Goal: Task Accomplishment & Management: Complete application form

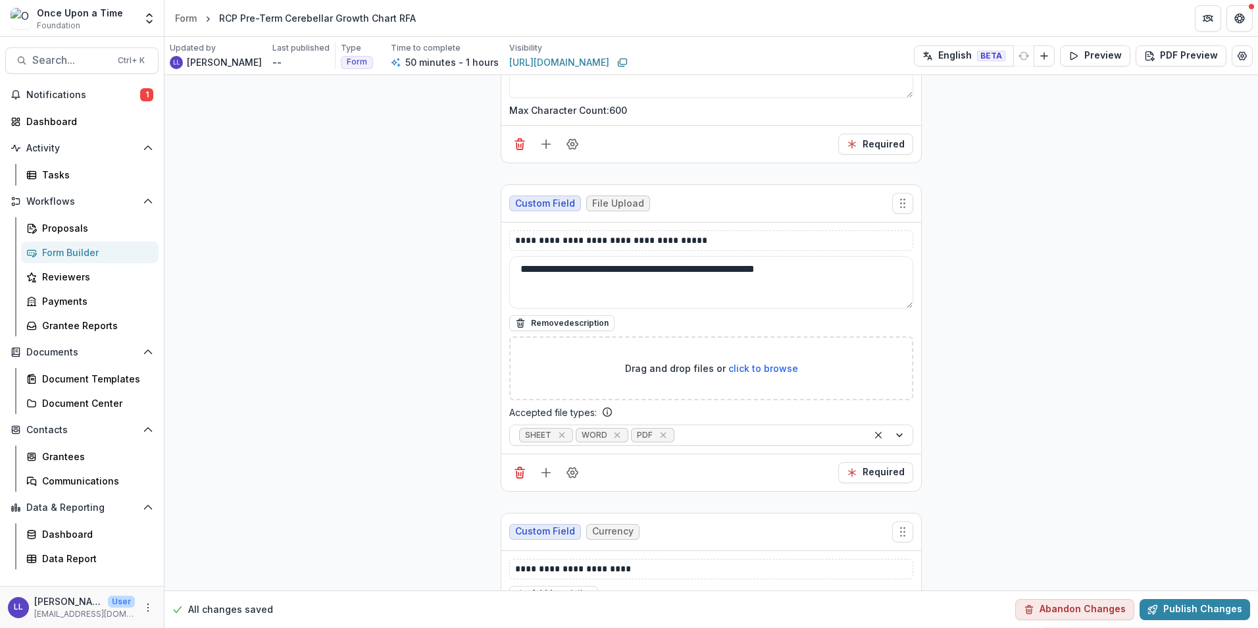
scroll to position [3691, 0]
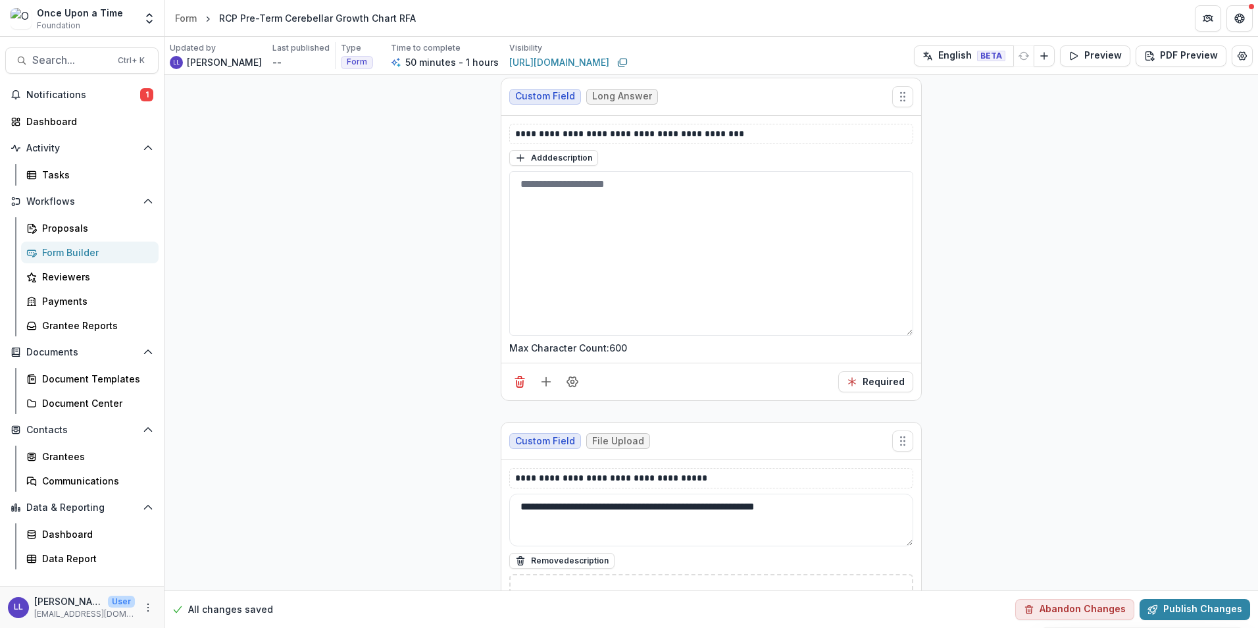
scroll to position [0, 0]
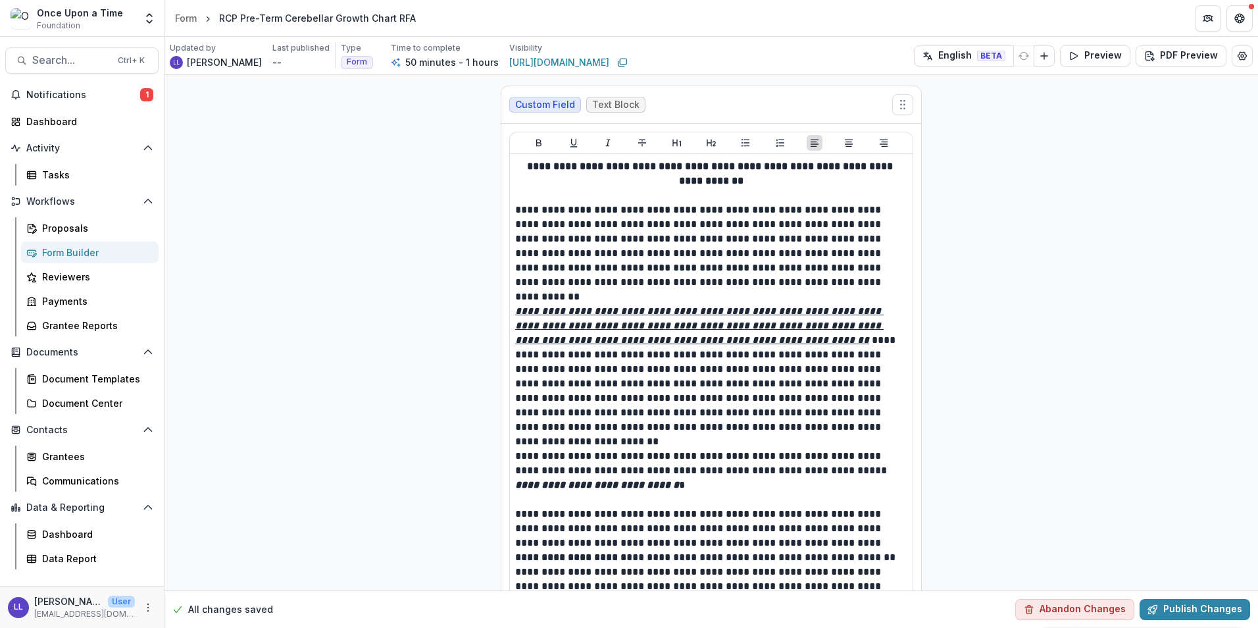
drag, startPoint x: 1093, startPoint y: 468, endPoint x: 1125, endPoint y: 3, distance: 466.3
click at [1106, 59] on button "Preview" at bounding box center [1095, 55] width 70 height 21
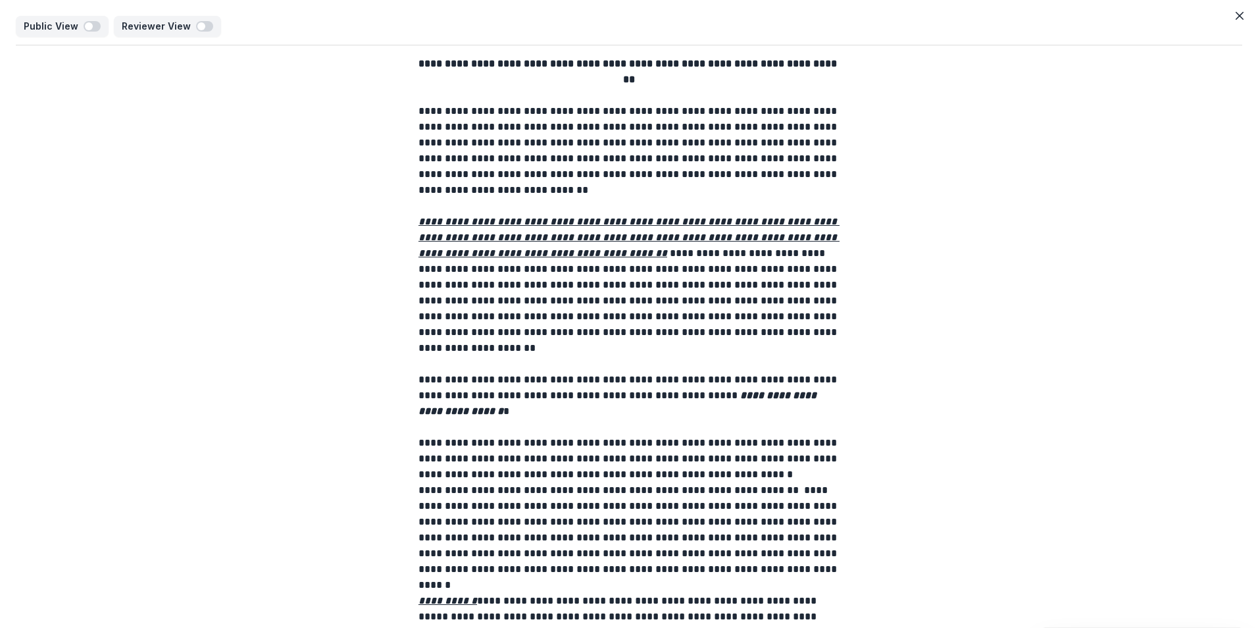
click at [772, 235] on u "**********" at bounding box center [628, 236] width 421 height 41
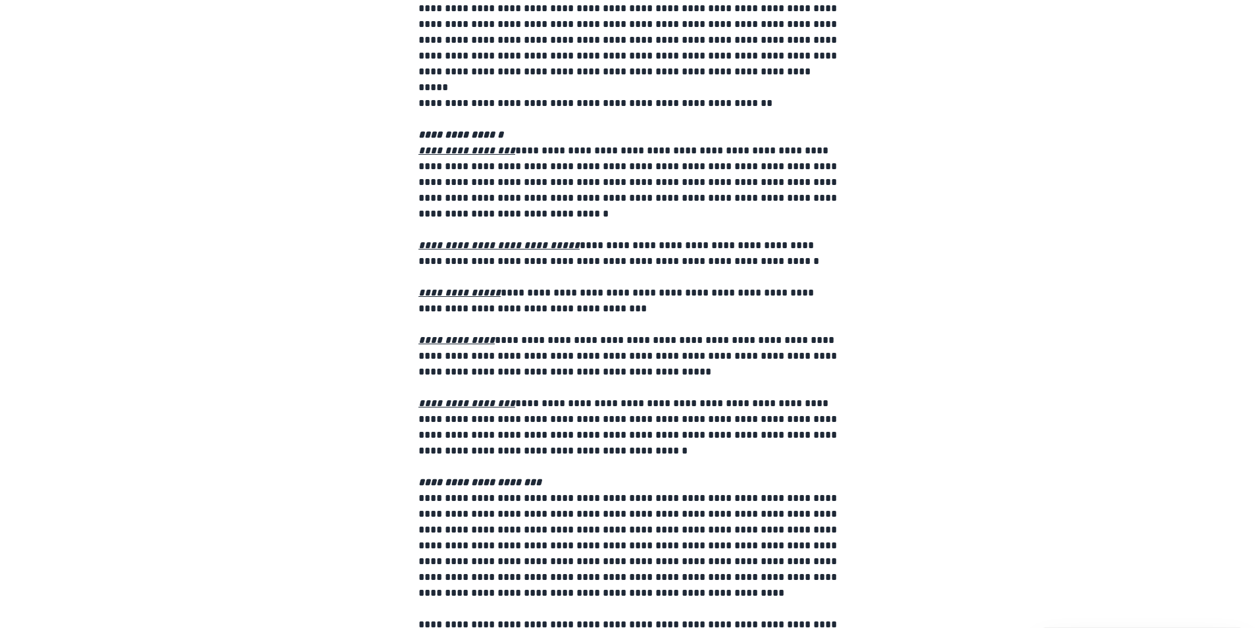
scroll to position [1207, 0]
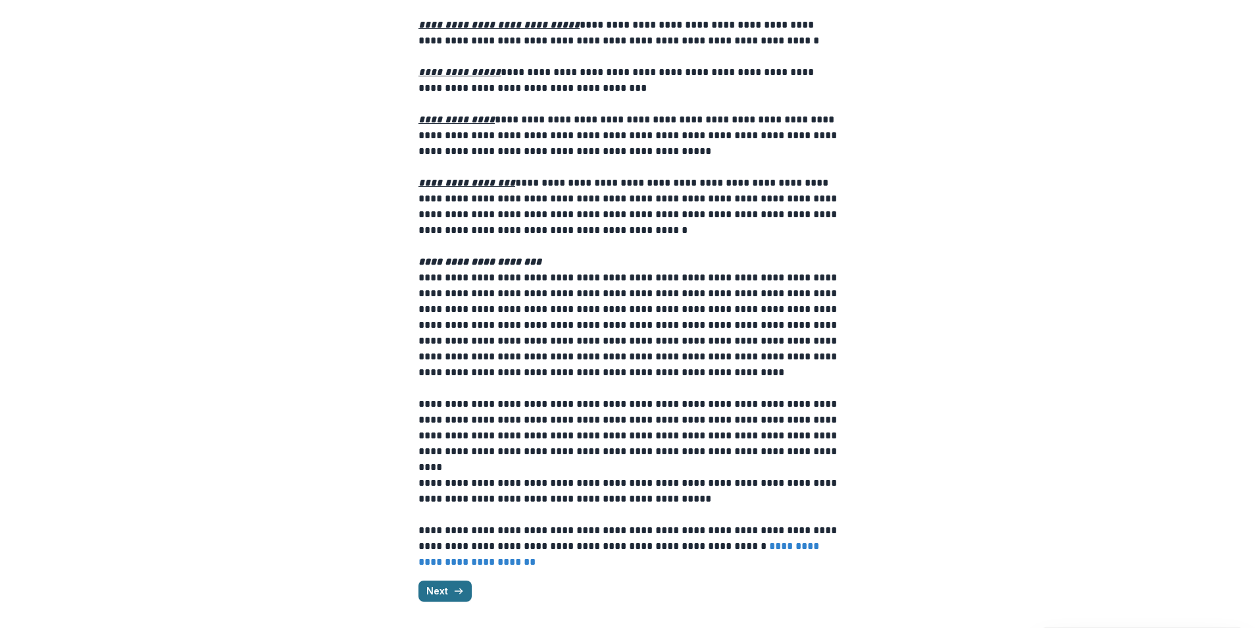
click at [444, 591] on button "Next" at bounding box center [444, 590] width 53 height 21
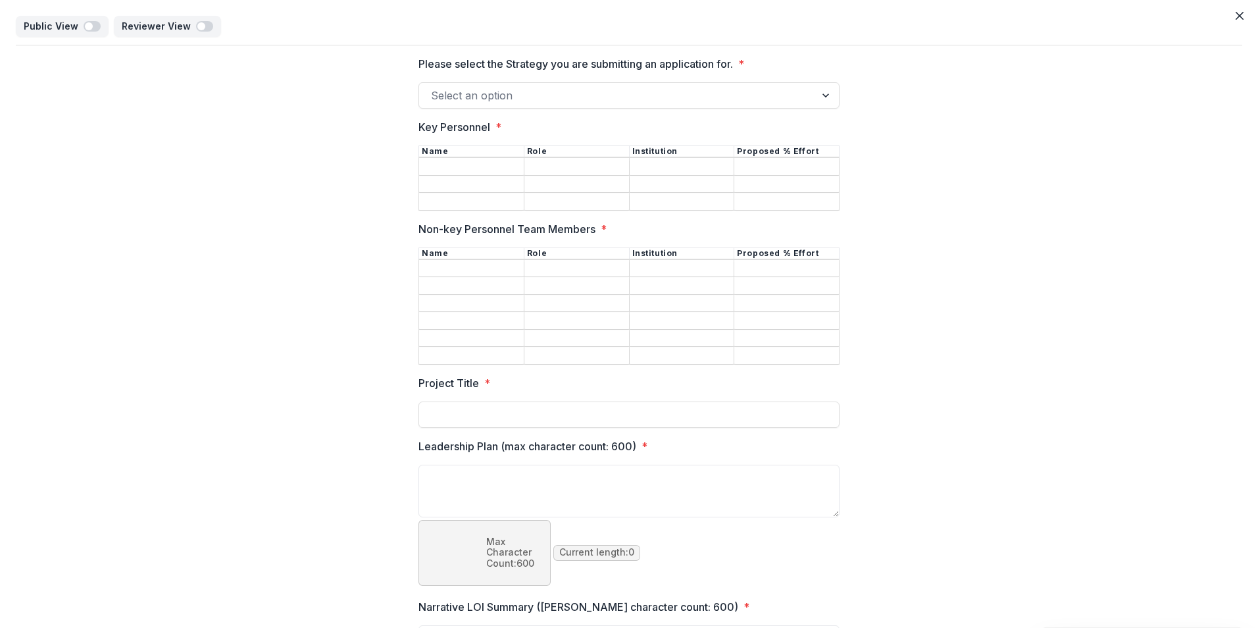
scroll to position [0, 0]
click at [499, 93] on div at bounding box center [617, 95] width 372 height 18
drag, startPoint x: 476, startPoint y: 65, endPoint x: 652, endPoint y: 63, distance: 175.7
click at [651, 63] on p "Please select the Strategy you are submitting an application for." at bounding box center [575, 64] width 314 height 16
click at [655, 63] on p "Please select the Strategy you are submitting an application for." at bounding box center [575, 64] width 314 height 16
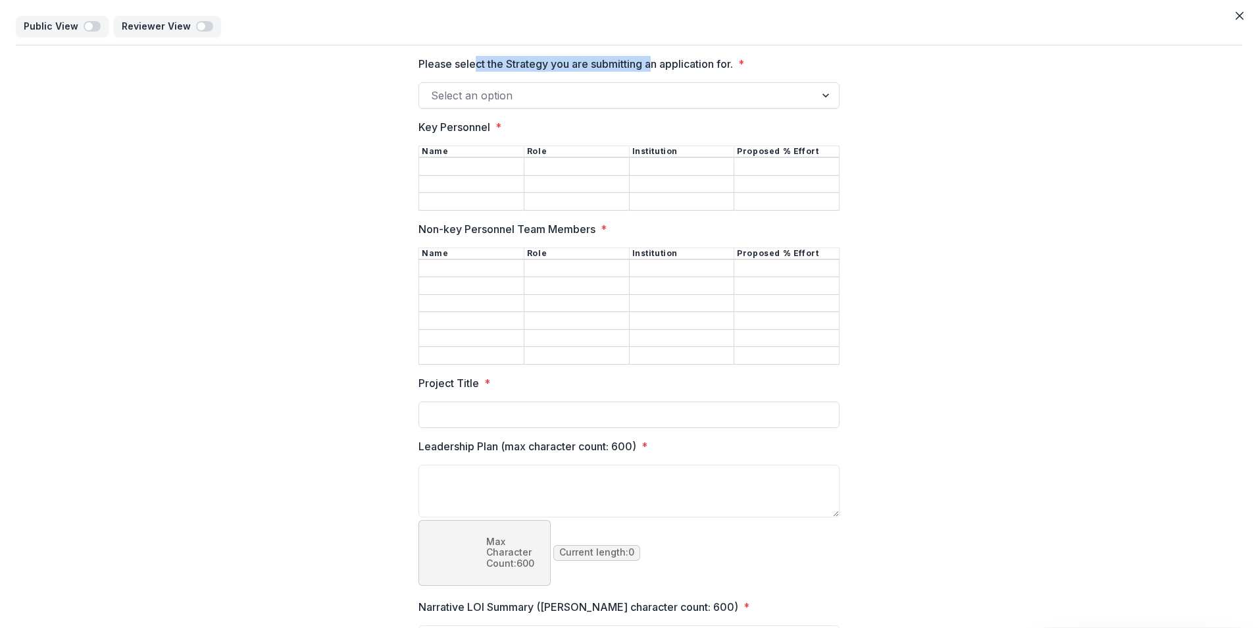
click at [434, 88] on input "Please select the Strategy you are submitting an application for. *" at bounding box center [432, 96] width 3 height 16
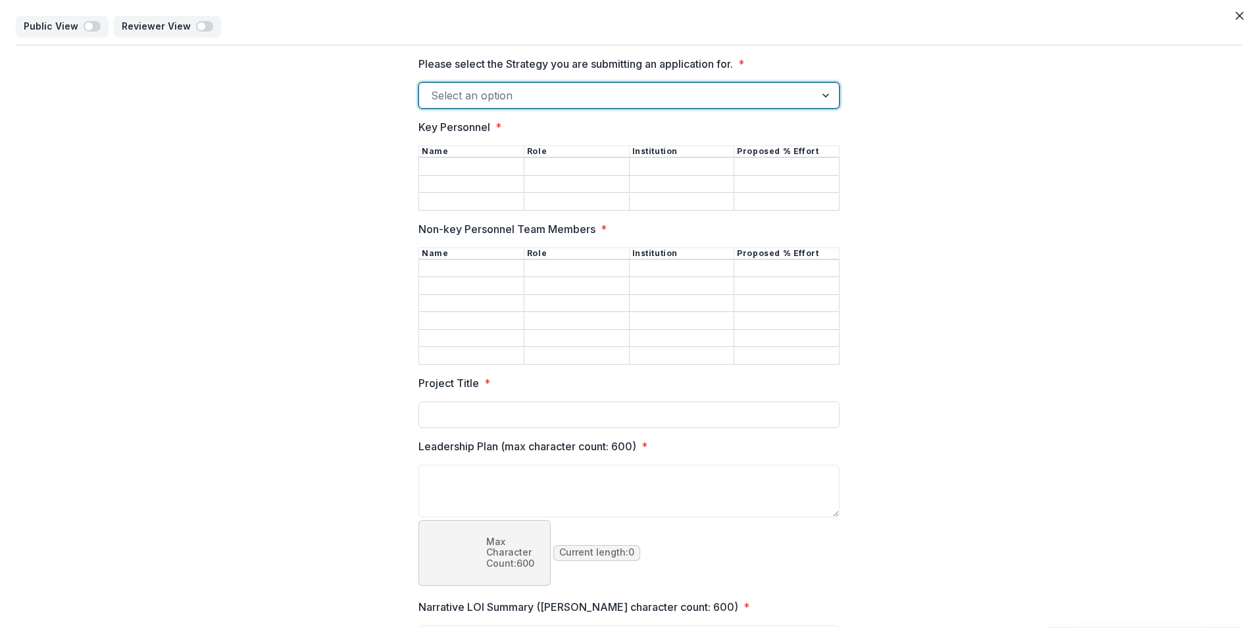
click at [592, 100] on div at bounding box center [617, 95] width 372 height 18
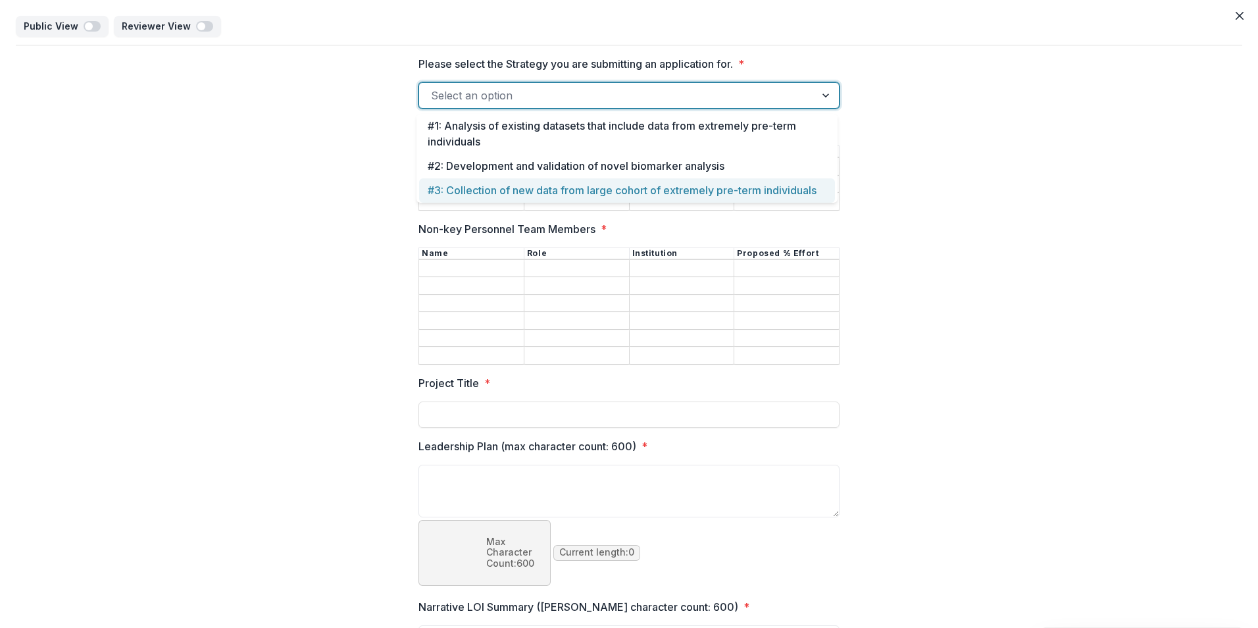
click at [281, 205] on div "Please select the Strategy you are submitting an application for. * 3 results a…" at bounding box center [629, 511] width 1226 height 932
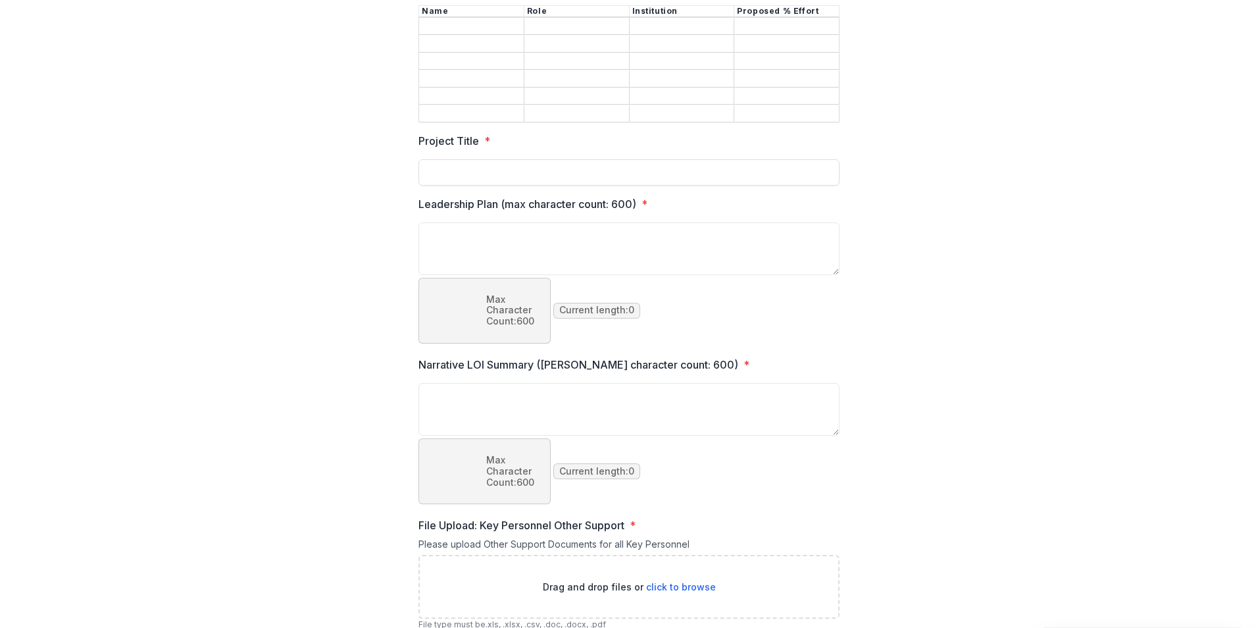
scroll to position [261, 0]
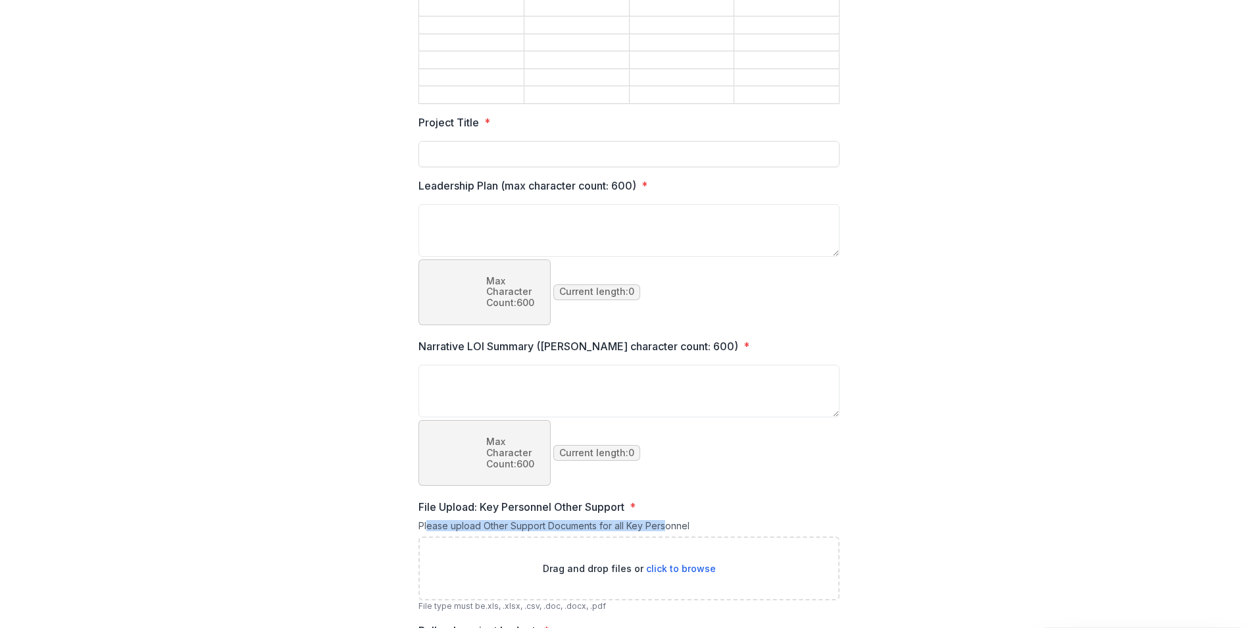
drag, startPoint x: 426, startPoint y: 424, endPoint x: 668, endPoint y: 418, distance: 242.9
click at [667, 520] on div "Please upload Other Support Documents for all Key Personnel" at bounding box center [628, 528] width 421 height 16
click at [669, 520] on div "Please upload Other Support Documents for all Key Personnel" at bounding box center [628, 528] width 421 height 16
drag, startPoint x: 474, startPoint y: 400, endPoint x: 580, endPoint y: 400, distance: 105.9
click at [580, 499] on p "File Upload: Key Personnel Other Support" at bounding box center [521, 507] width 206 height 16
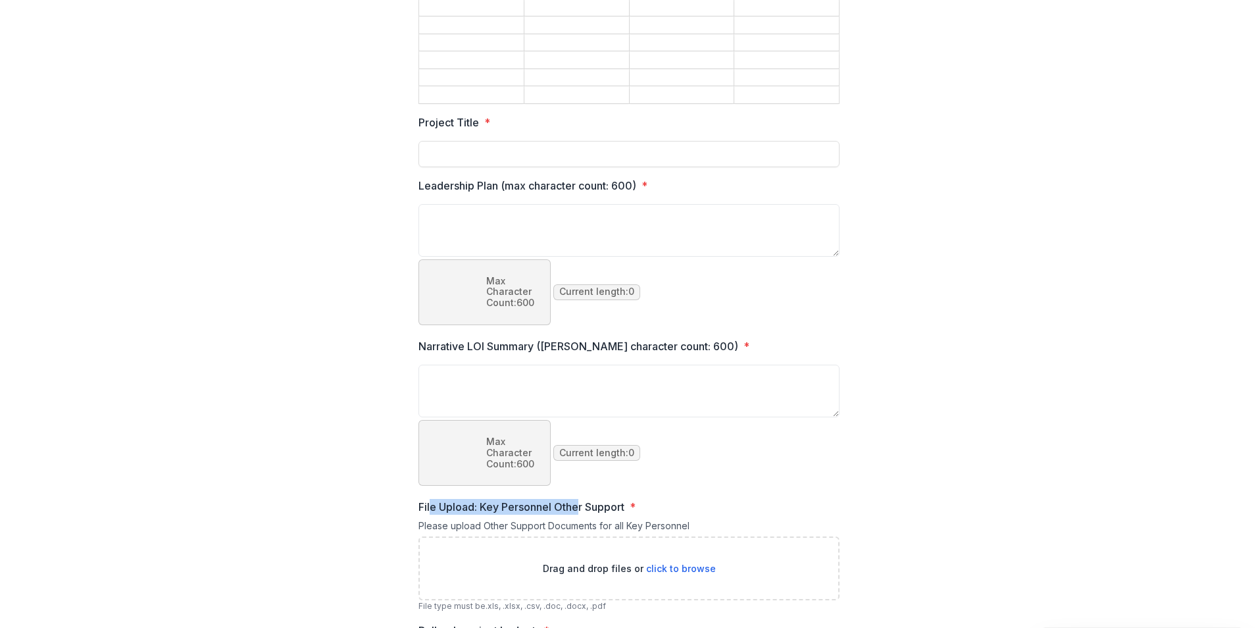
click at [580, 499] on p "File Upload: Key Personnel Other Support" at bounding box center [521, 507] width 206 height 16
click at [359, 430] on div "Please select the Strategy you are submitting an application for. * Select an o…" at bounding box center [629, 251] width 1226 height 932
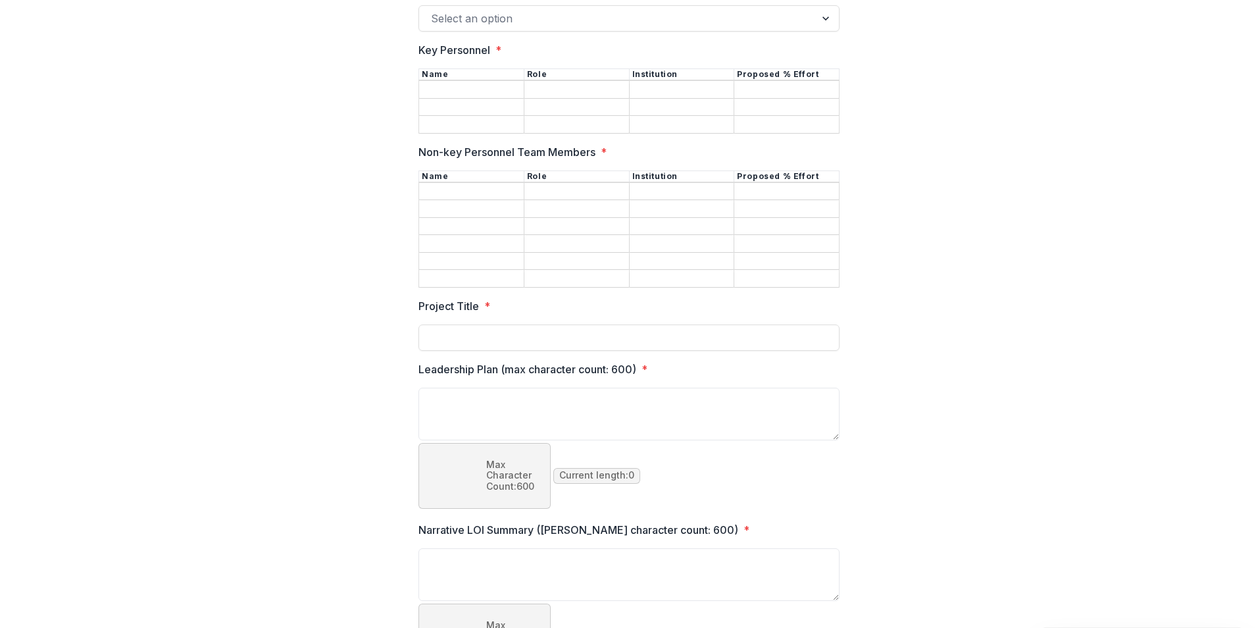
scroll to position [0, 0]
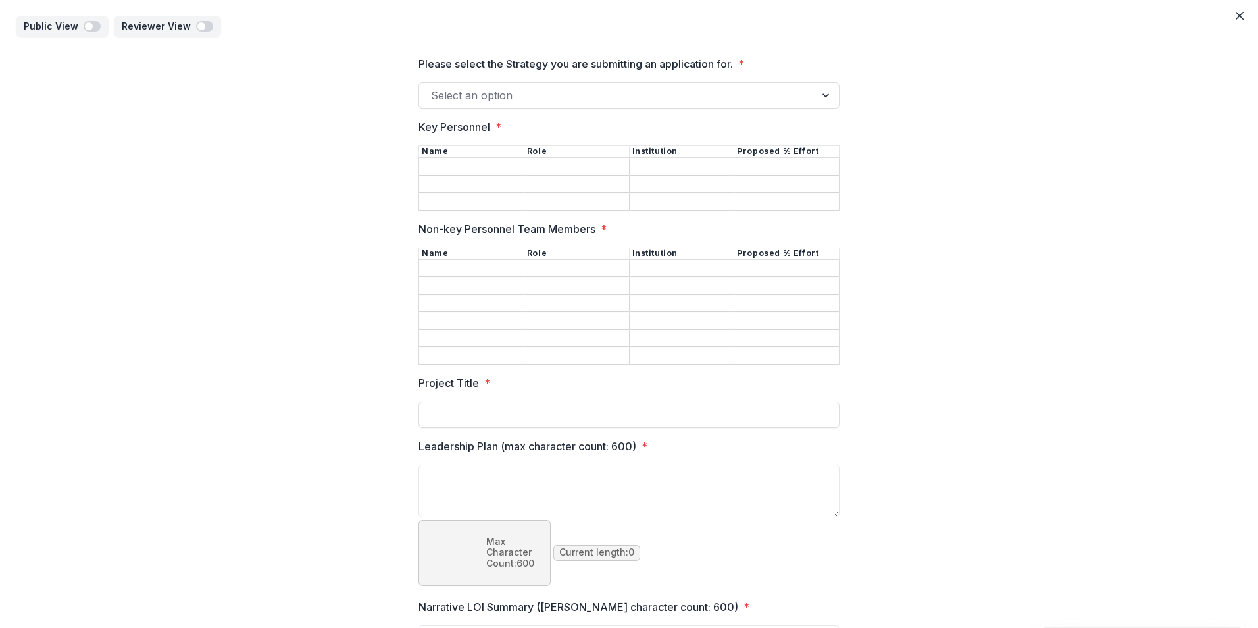
drag, startPoint x: 378, startPoint y: 429, endPoint x: 401, endPoint y: -47, distance: 476.9
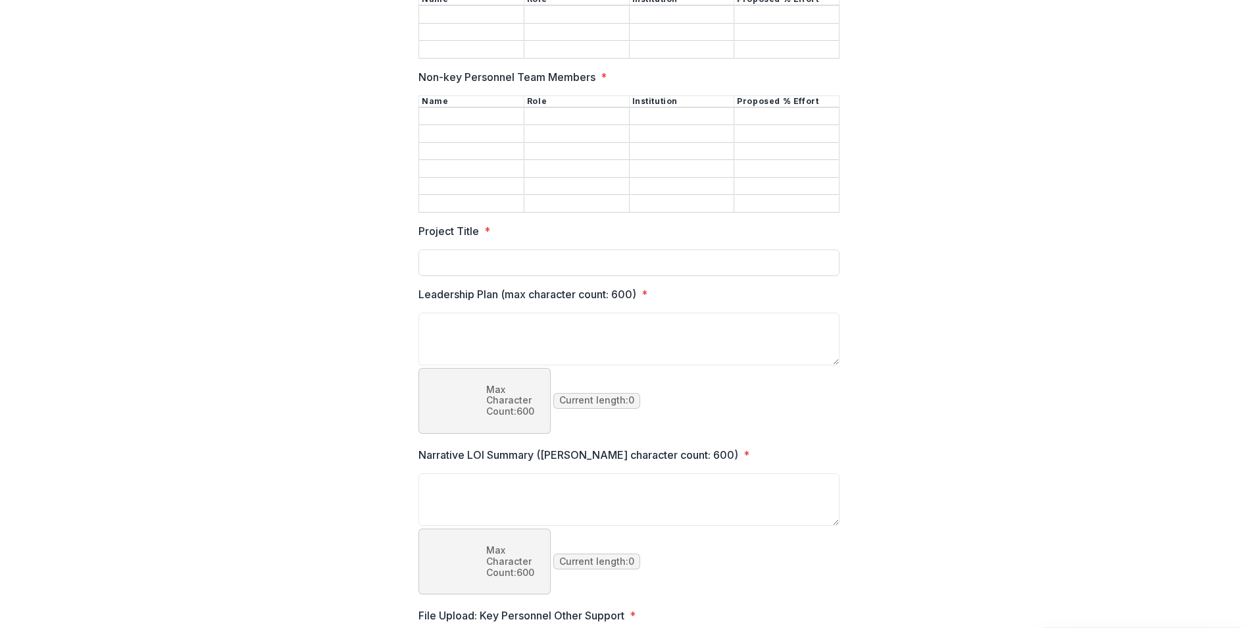
scroll to position [261, 0]
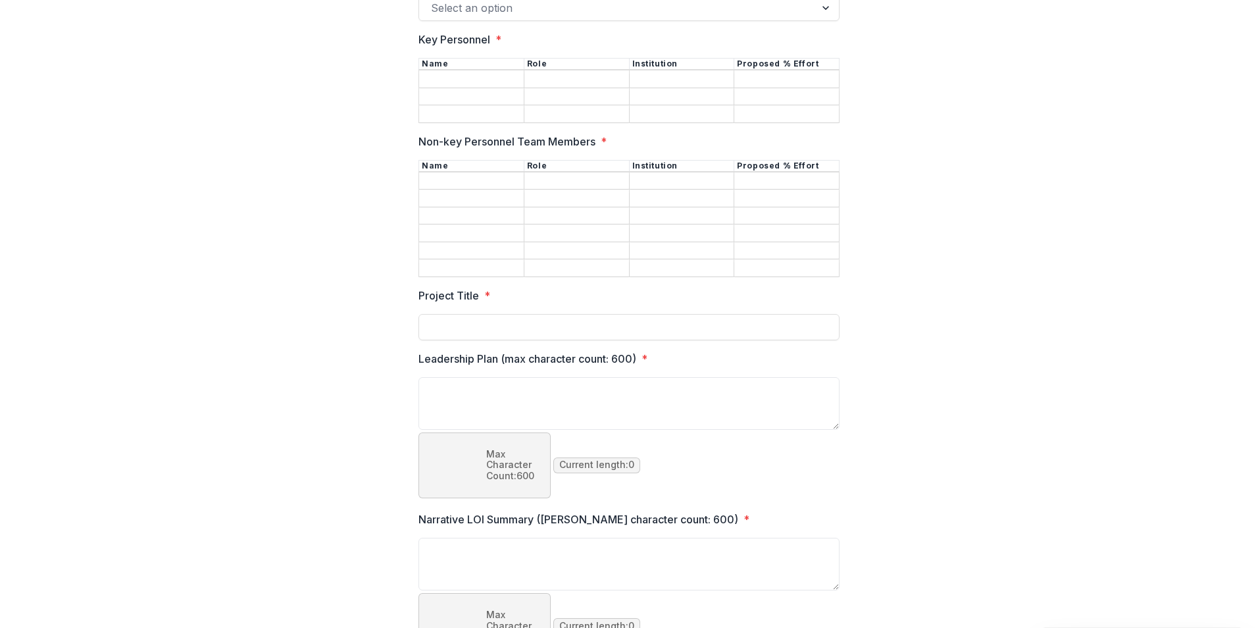
scroll to position [0, 0]
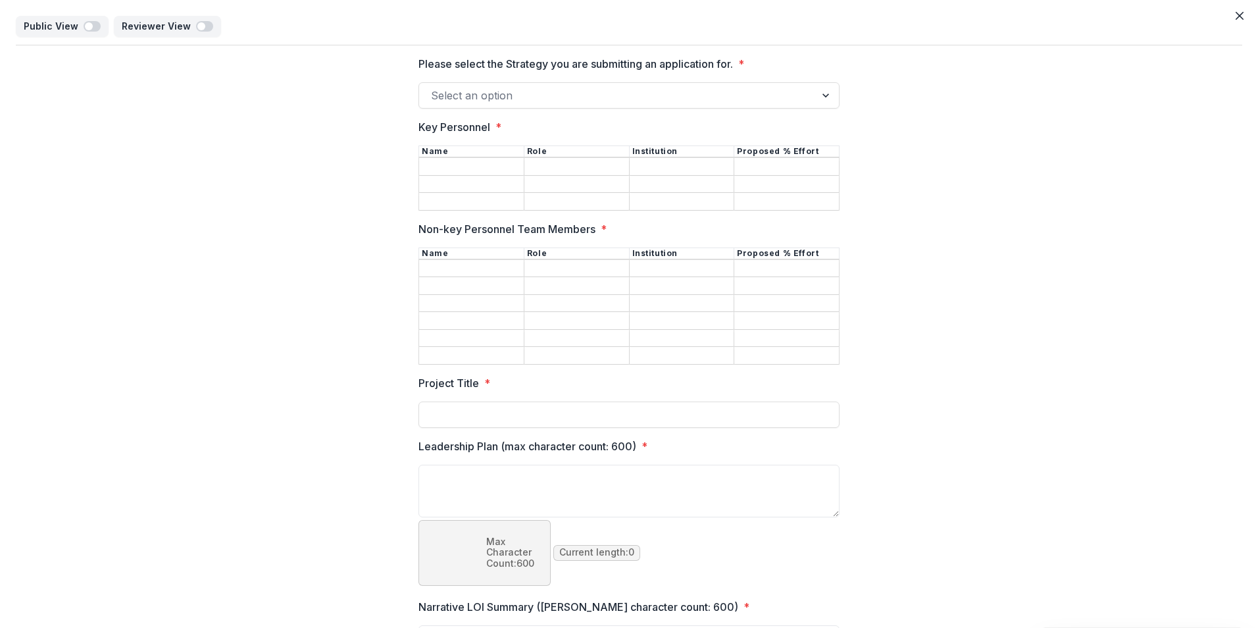
drag, startPoint x: 870, startPoint y: 286, endPoint x: 1163, endPoint y: 26, distance: 391.4
click at [1230, 14] on button "Close" at bounding box center [1239, 15] width 21 height 21
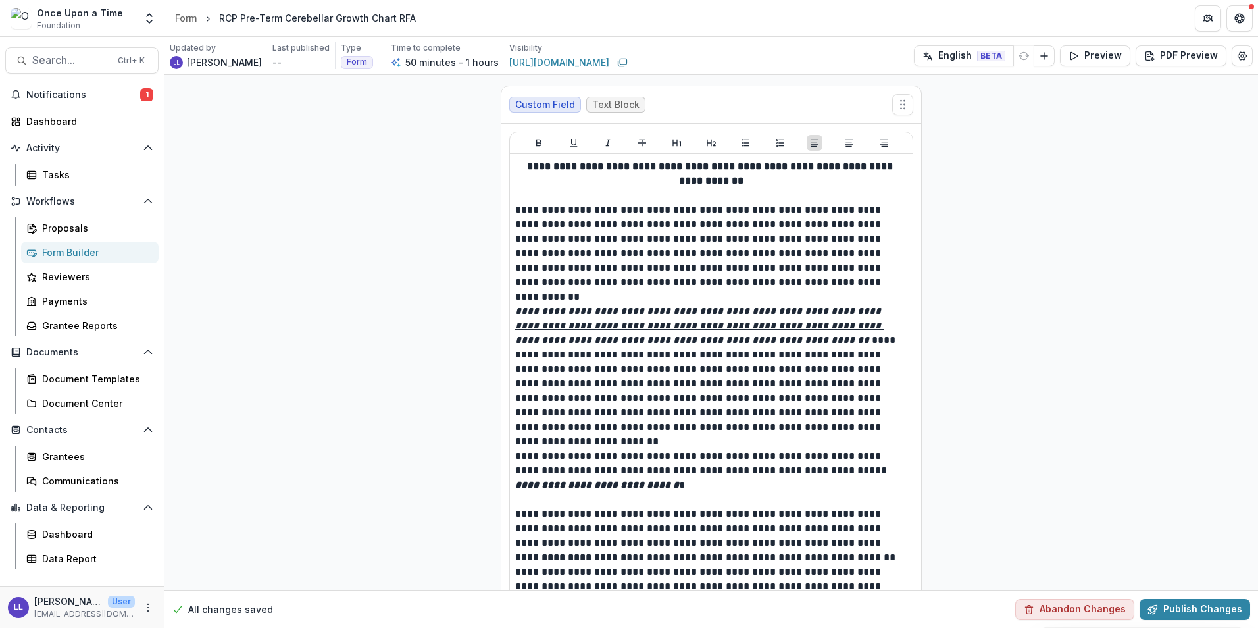
click at [1249, 52] on div "Updated by [PERSON_NAME] Last published -- Type Form Time to complete 50 minute…" at bounding box center [710, 56] width 1093 height 38
click at [1241, 55] on circle "Edit Form Settings" at bounding box center [1242, 55] width 3 height 3
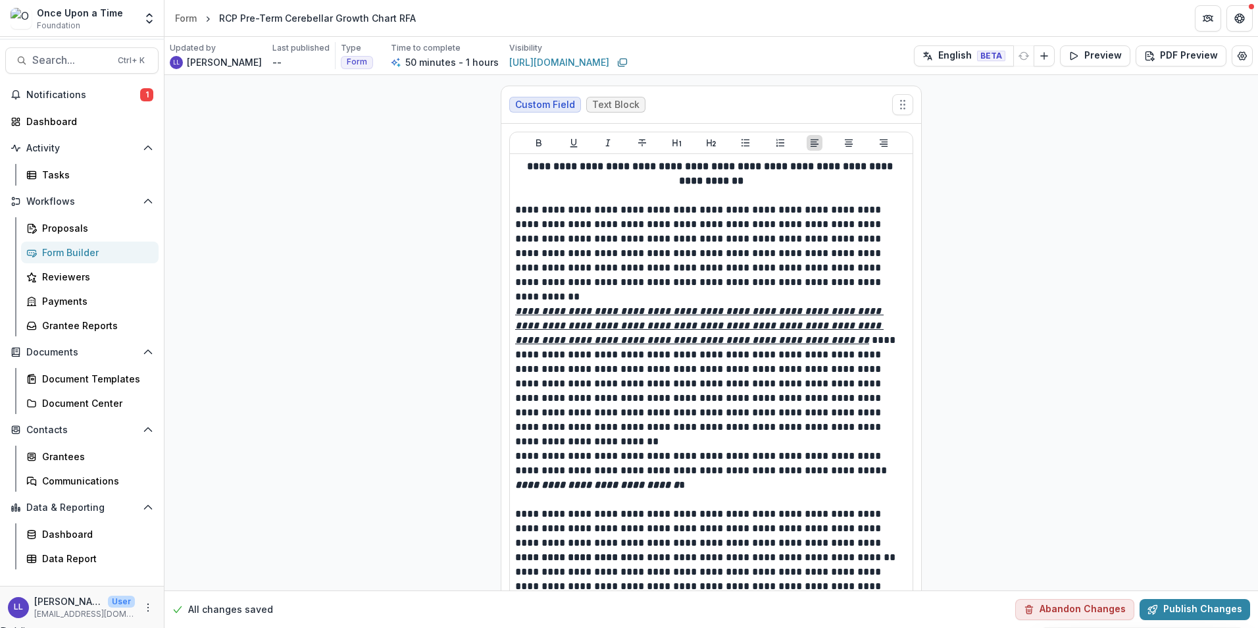
scroll to position [132, 0]
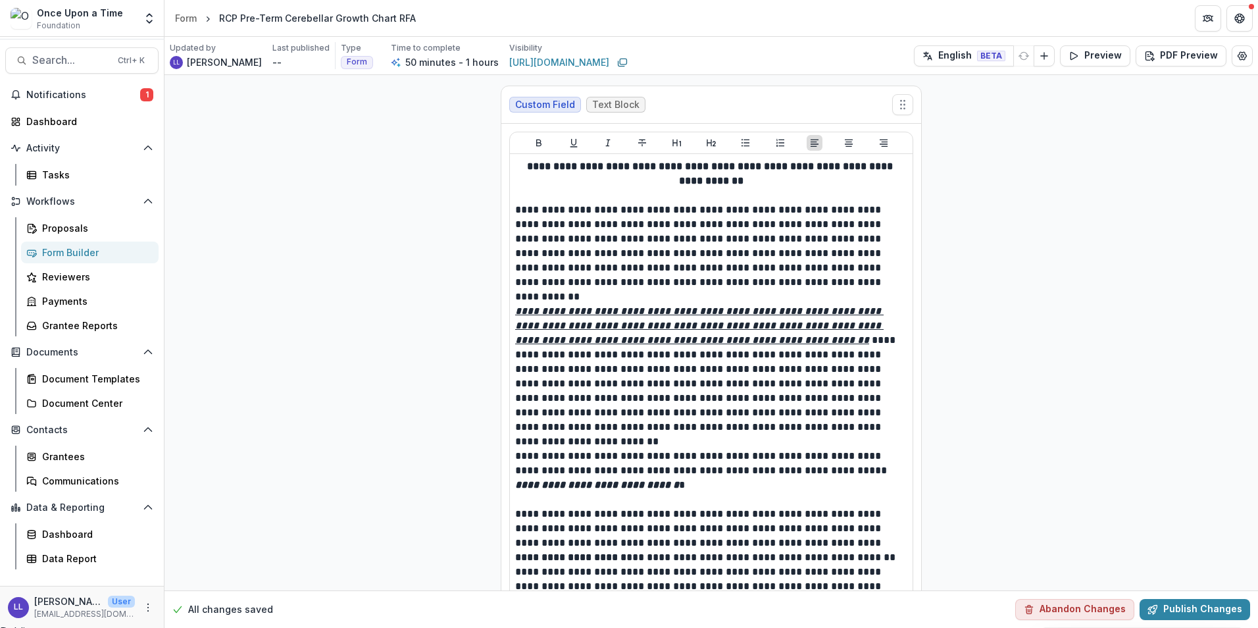
type input "**********"
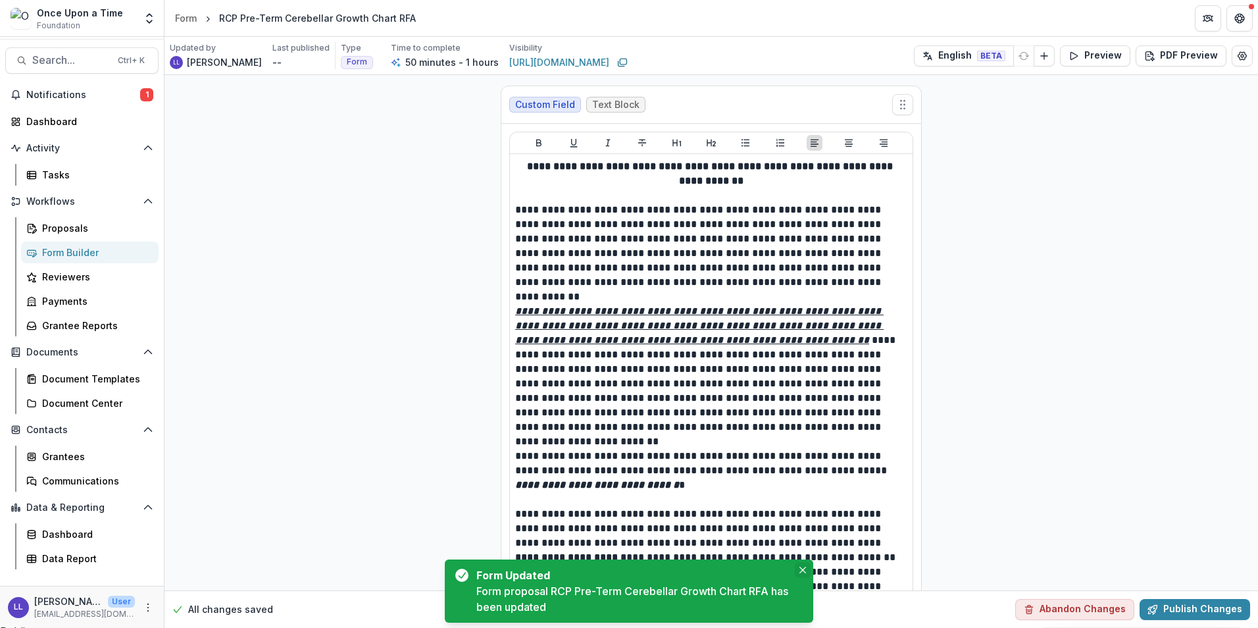
click at [801, 566] on icon "Close" at bounding box center [802, 569] width 7 height 7
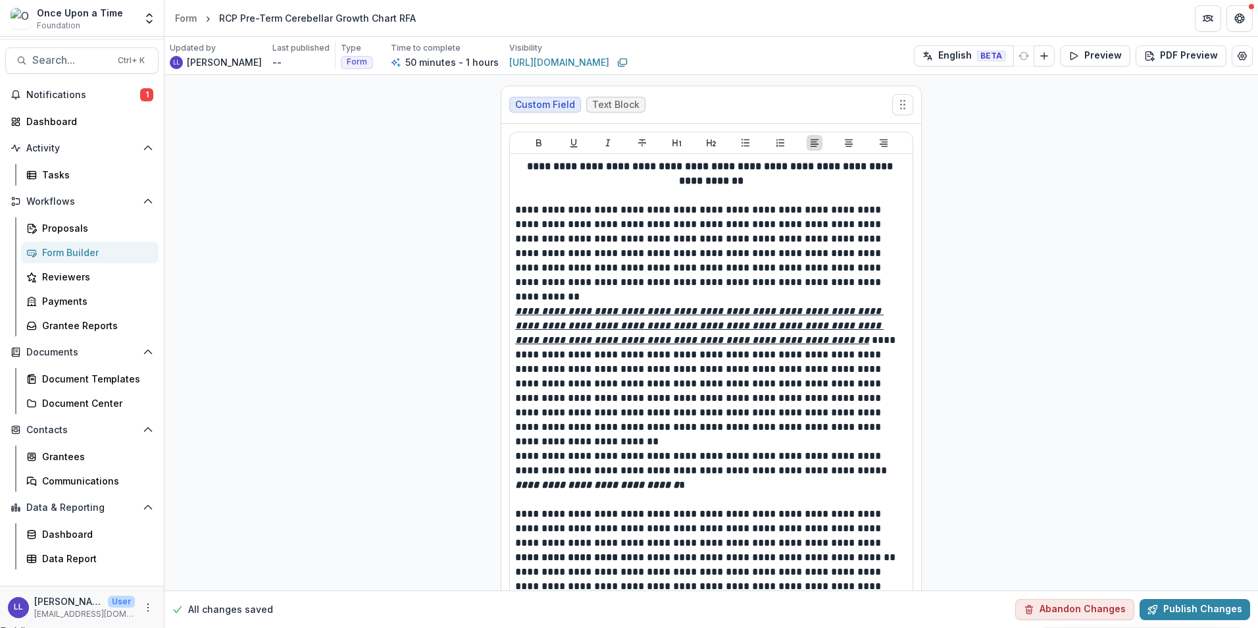
click at [1247, 18] on button "Close" at bounding box center [1239, 15] width 21 height 21
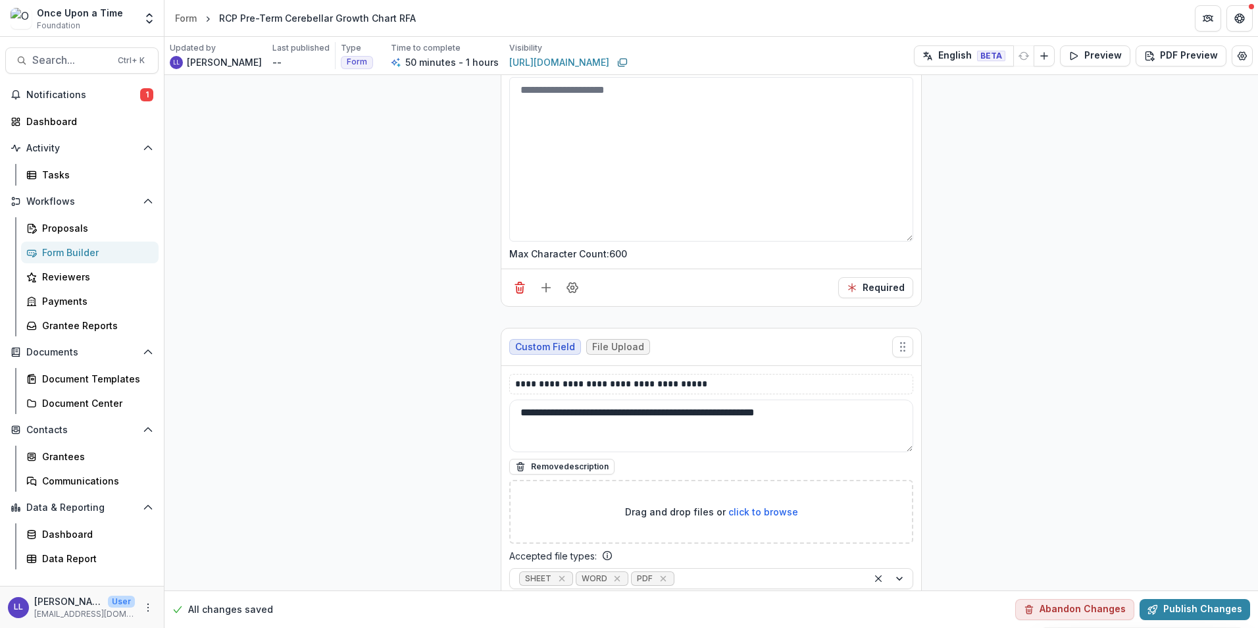
scroll to position [3691, 0]
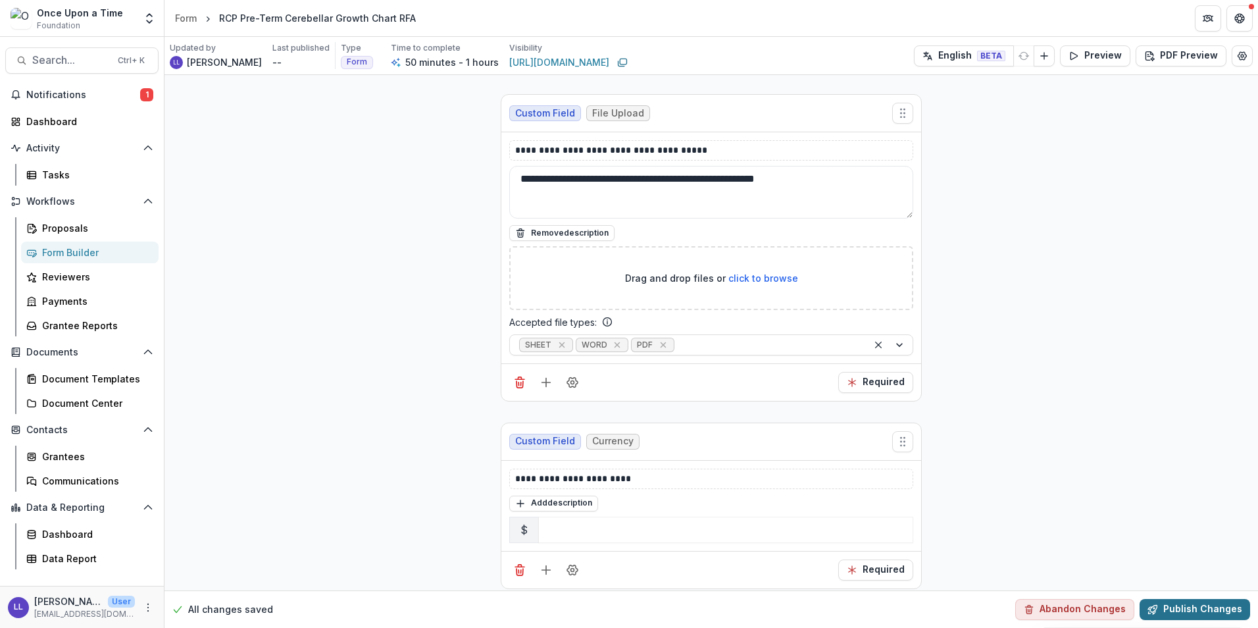
click at [1186, 604] on button "Publish Changes" at bounding box center [1195, 609] width 111 height 21
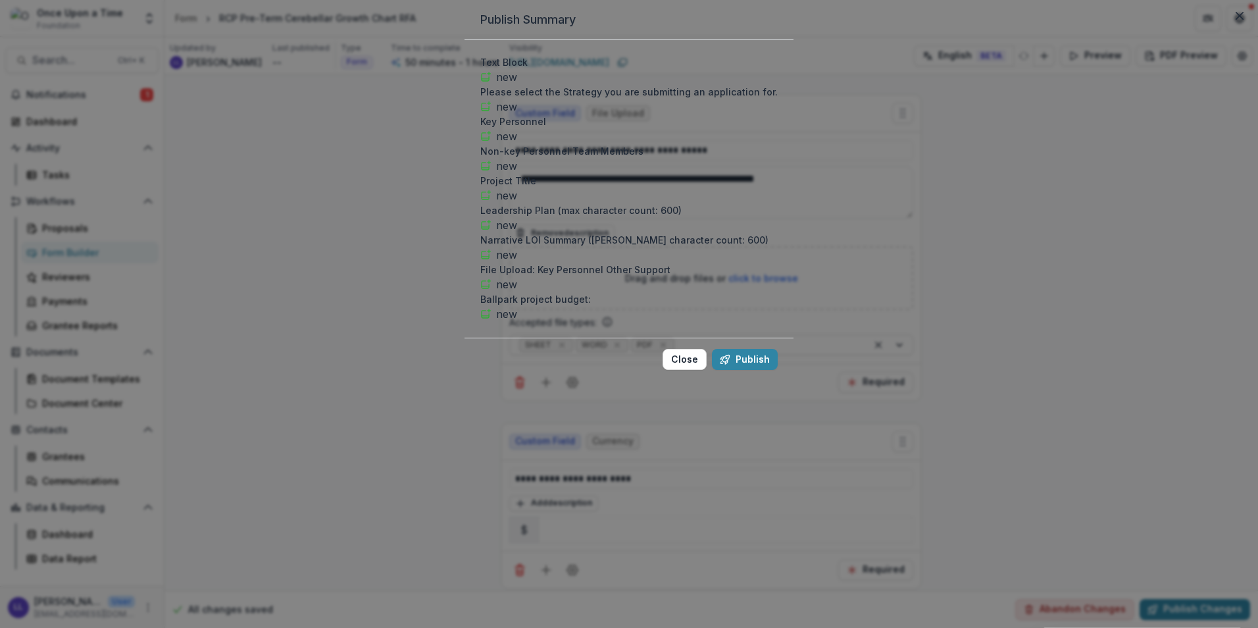
scroll to position [143, 0]
click at [729, 370] on button "Publish" at bounding box center [745, 359] width 66 height 21
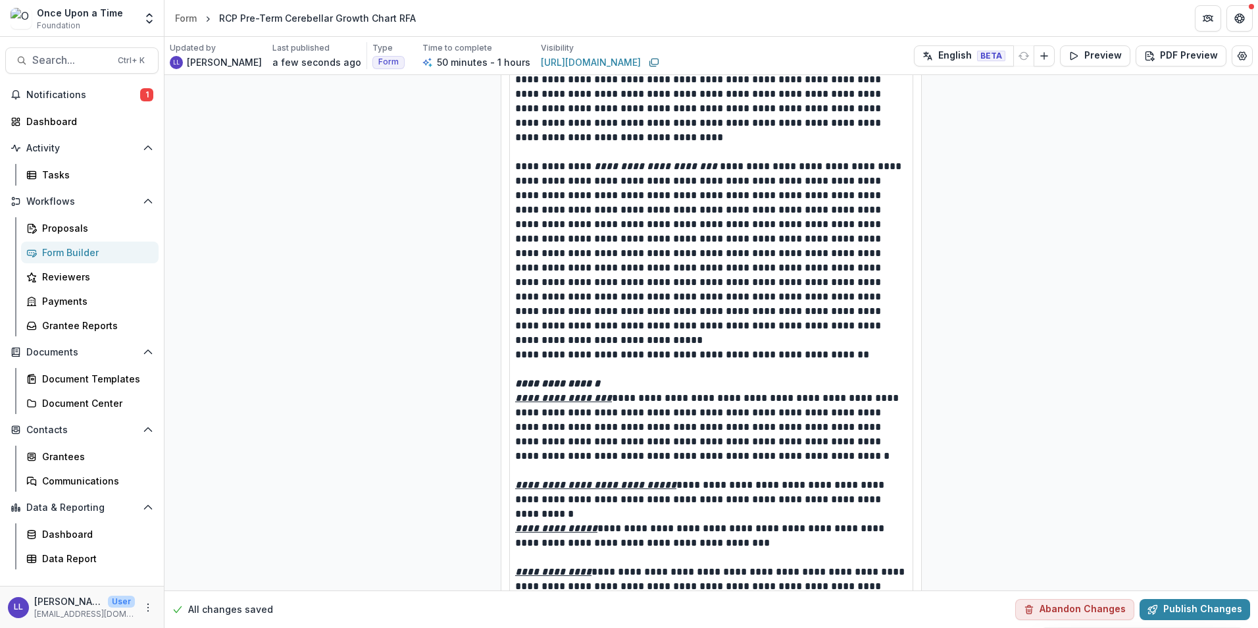
scroll to position [0, 0]
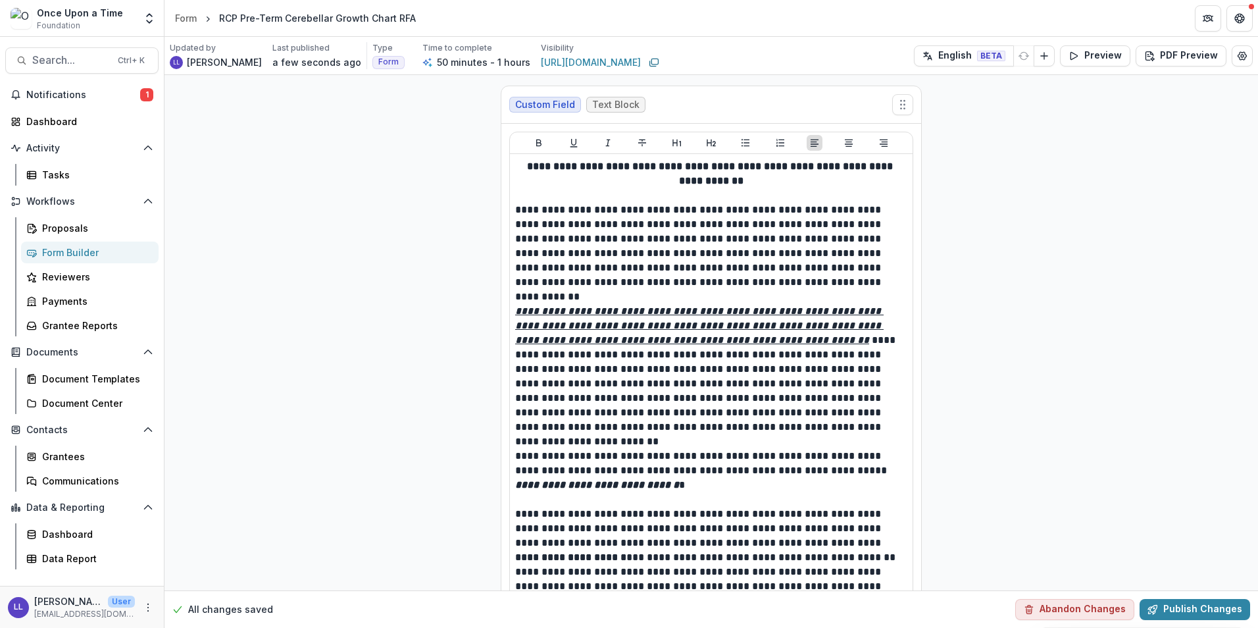
drag, startPoint x: 976, startPoint y: 378, endPoint x: 980, endPoint y: 132, distance: 245.4
click at [649, 63] on icon "Copy link" at bounding box center [654, 62] width 11 height 11
click at [651, 64] on rect "Copy link" at bounding box center [654, 61] width 7 height 5
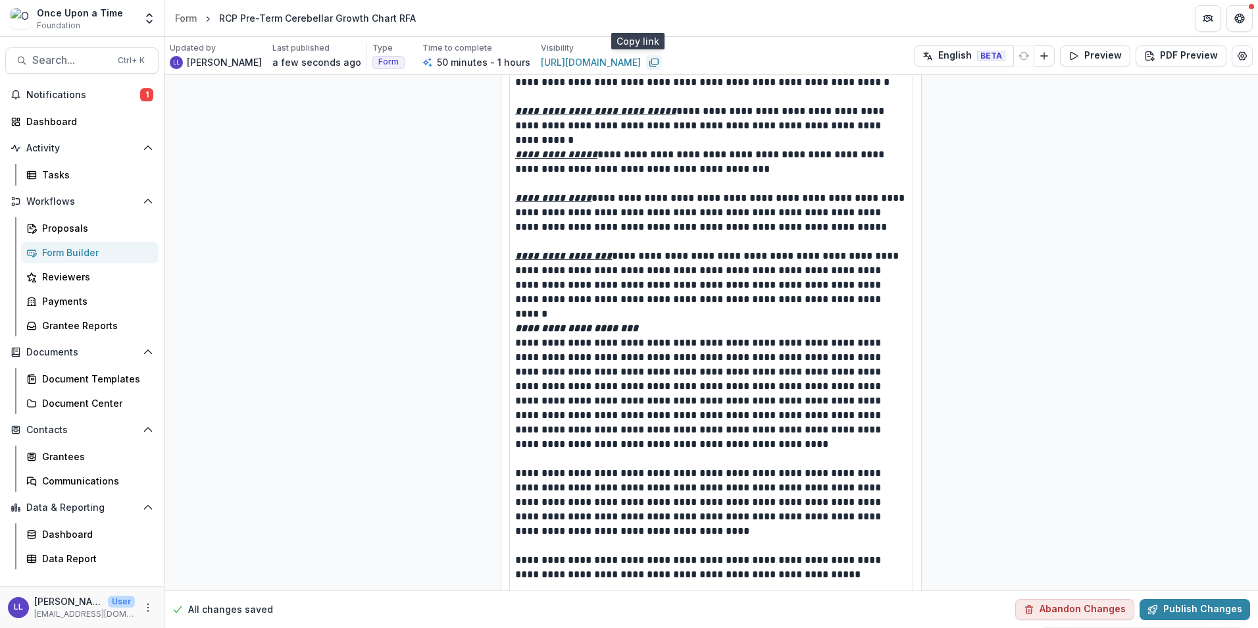
scroll to position [1447, 0]
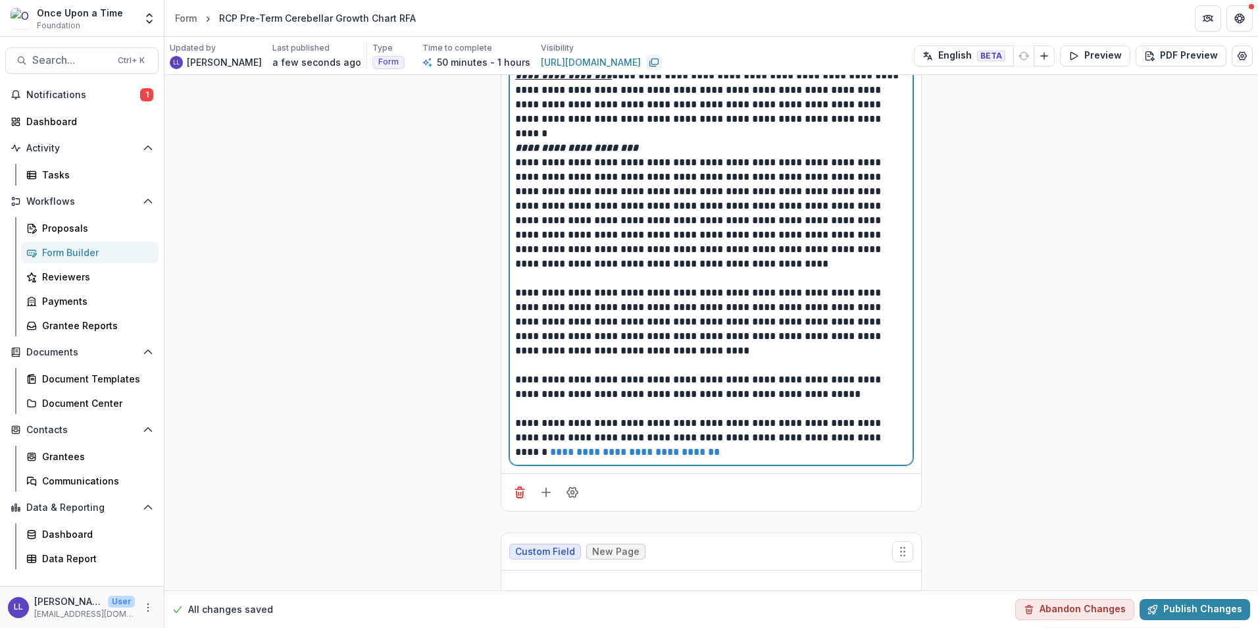
scroll to position [1325, 0]
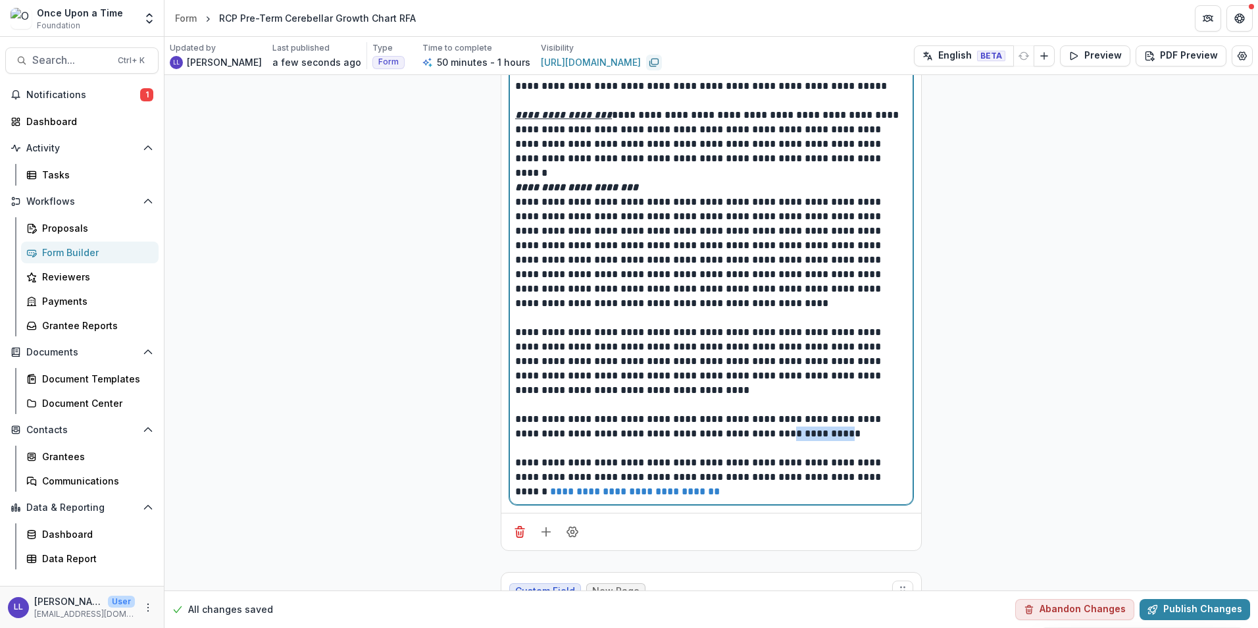
drag, startPoint x: 736, startPoint y: 432, endPoint x: 790, endPoint y: 431, distance: 53.3
click at [790, 431] on p "**********" at bounding box center [711, 426] width 392 height 29
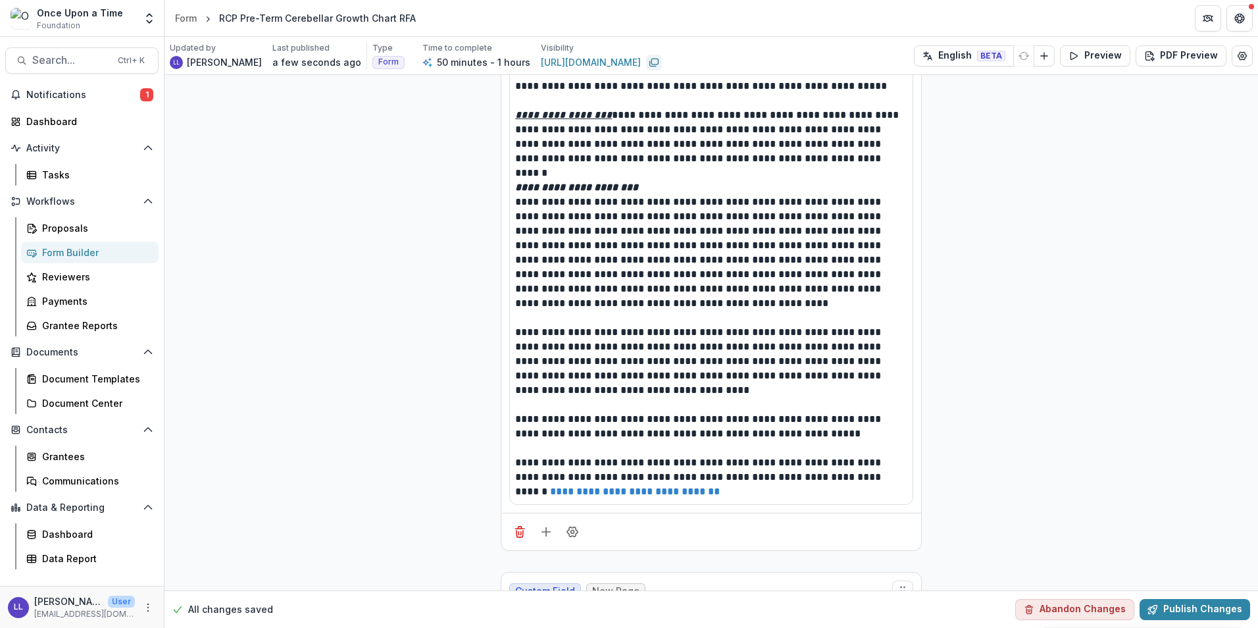
drag, startPoint x: 759, startPoint y: 432, endPoint x: 1009, endPoint y: 470, distance: 253.6
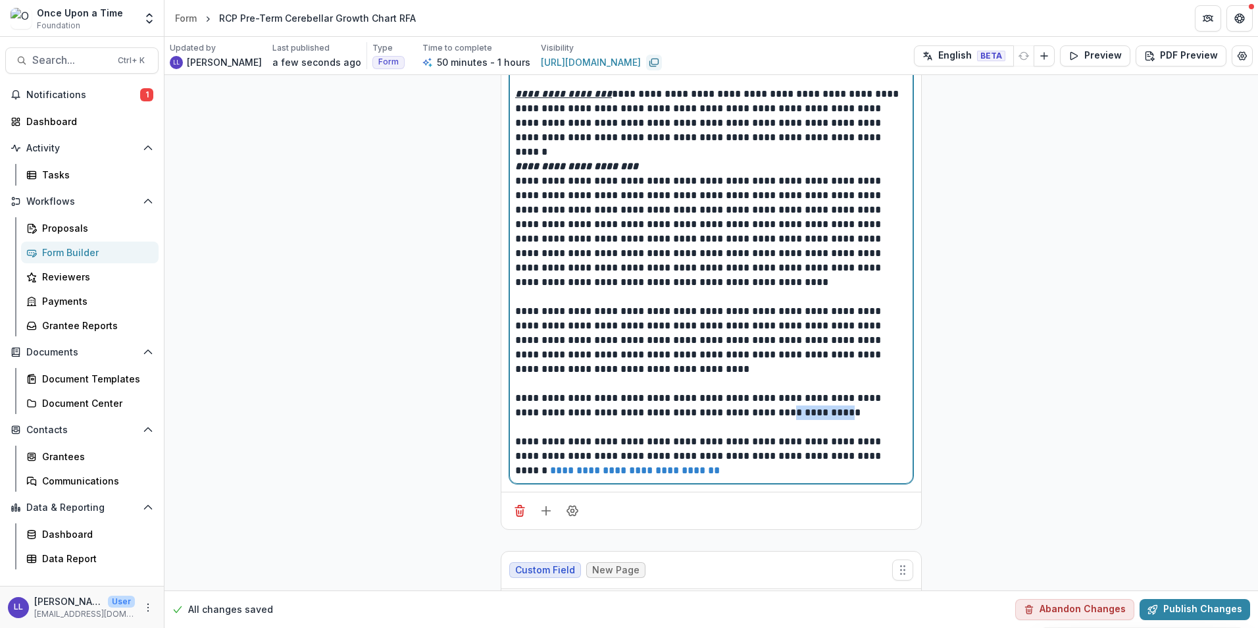
scroll to position [1382, 0]
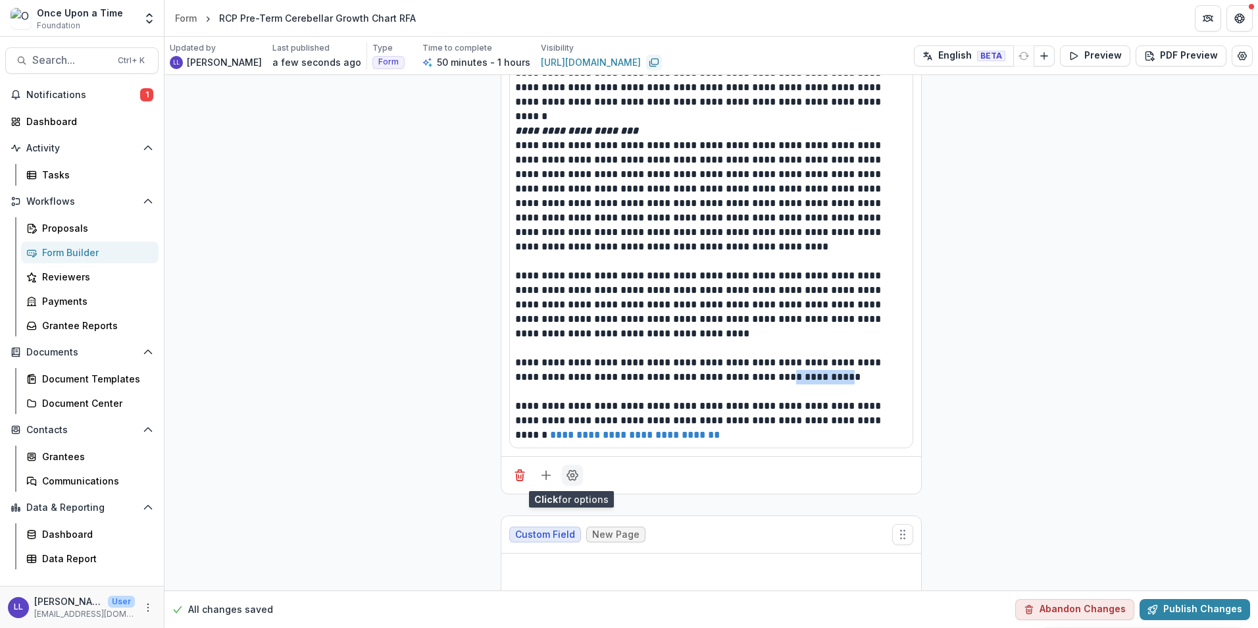
click at [568, 479] on icon "Field Settings" at bounding box center [572, 474] width 13 height 13
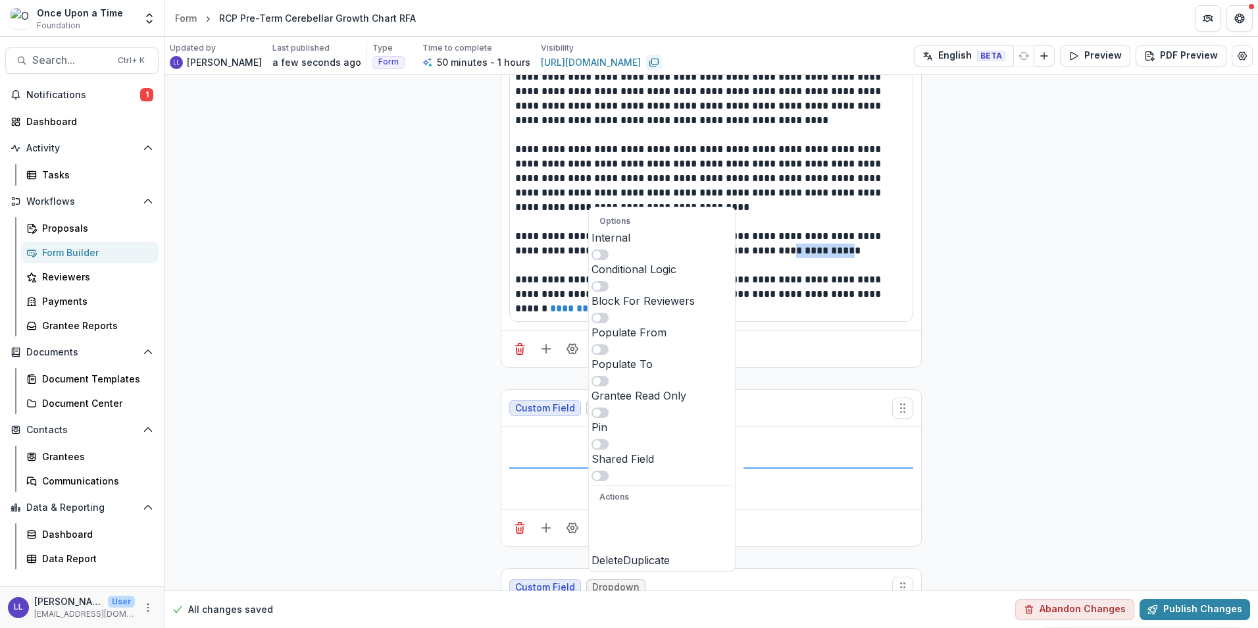
scroll to position [1513, 0]
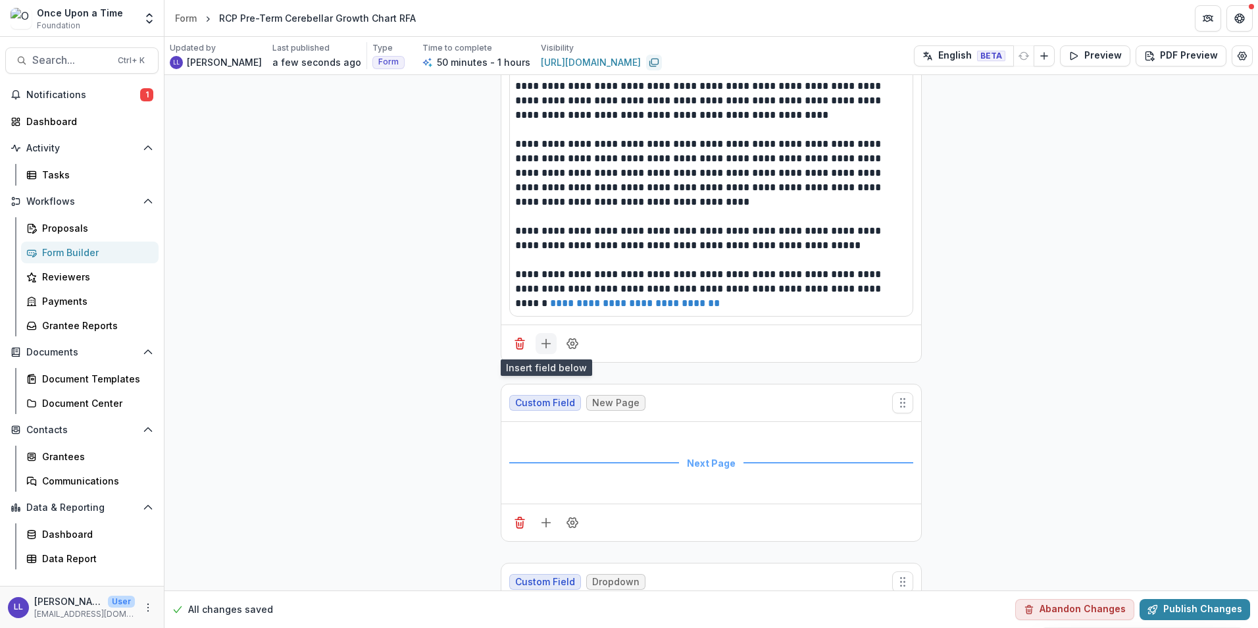
click at [543, 347] on icon "Add field" at bounding box center [545, 343] width 13 height 13
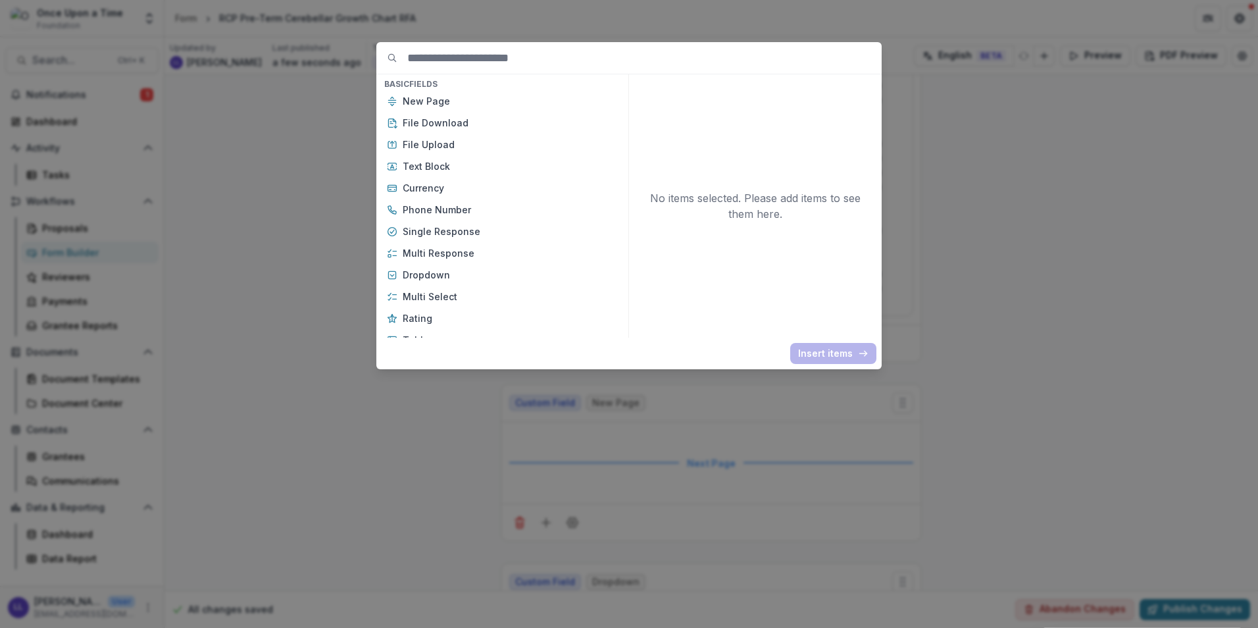
click at [1071, 258] on div "Basic Fields New Page File Download File Upload Text Block Currency Phone Numbe…" at bounding box center [629, 314] width 1258 height 628
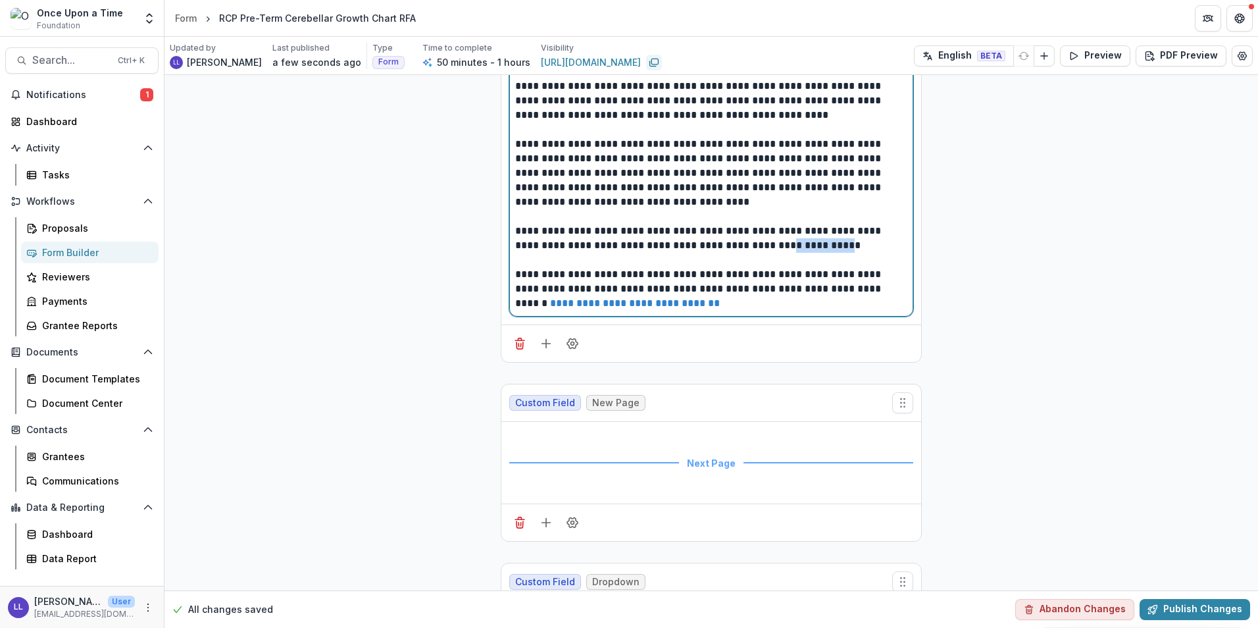
click at [802, 248] on p "**********" at bounding box center [711, 238] width 392 height 29
drag, startPoint x: 770, startPoint y: 244, endPoint x: 743, endPoint y: 245, distance: 27.0
click at [743, 245] on p "**********" at bounding box center [711, 238] width 392 height 29
drag, startPoint x: 735, startPoint y: 245, endPoint x: 791, endPoint y: 243, distance: 56.6
click at [791, 243] on p "**********" at bounding box center [711, 238] width 392 height 29
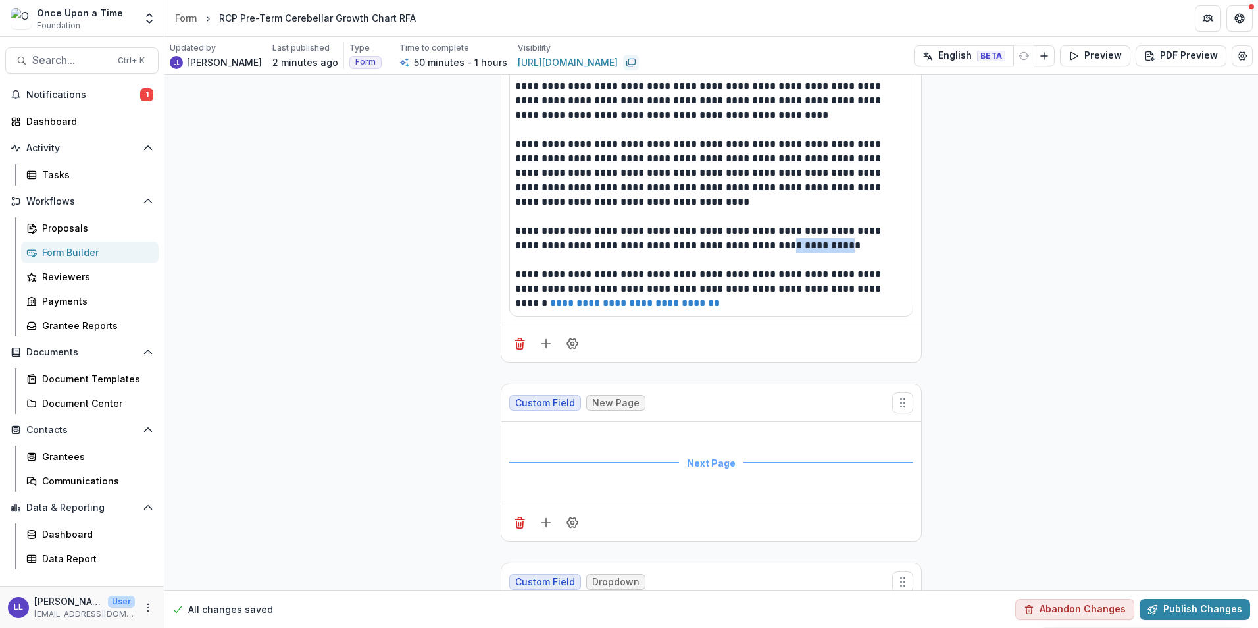
scroll to position [0, 0]
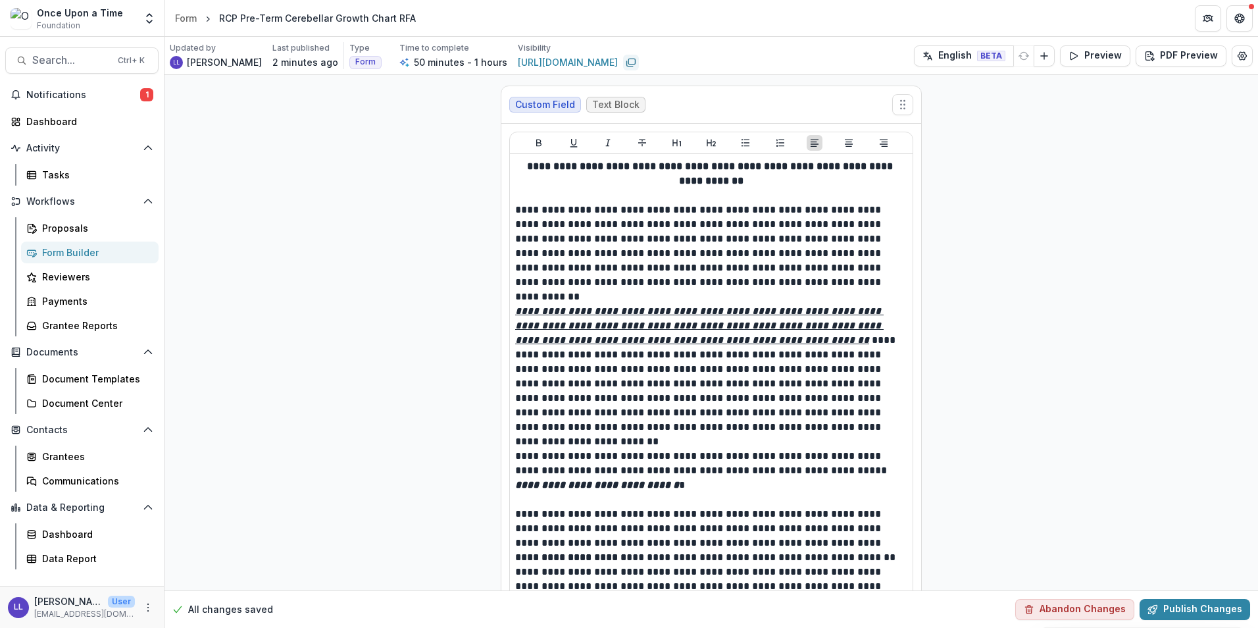
drag, startPoint x: 1070, startPoint y: 82, endPoint x: 947, endPoint y: 99, distance: 123.6
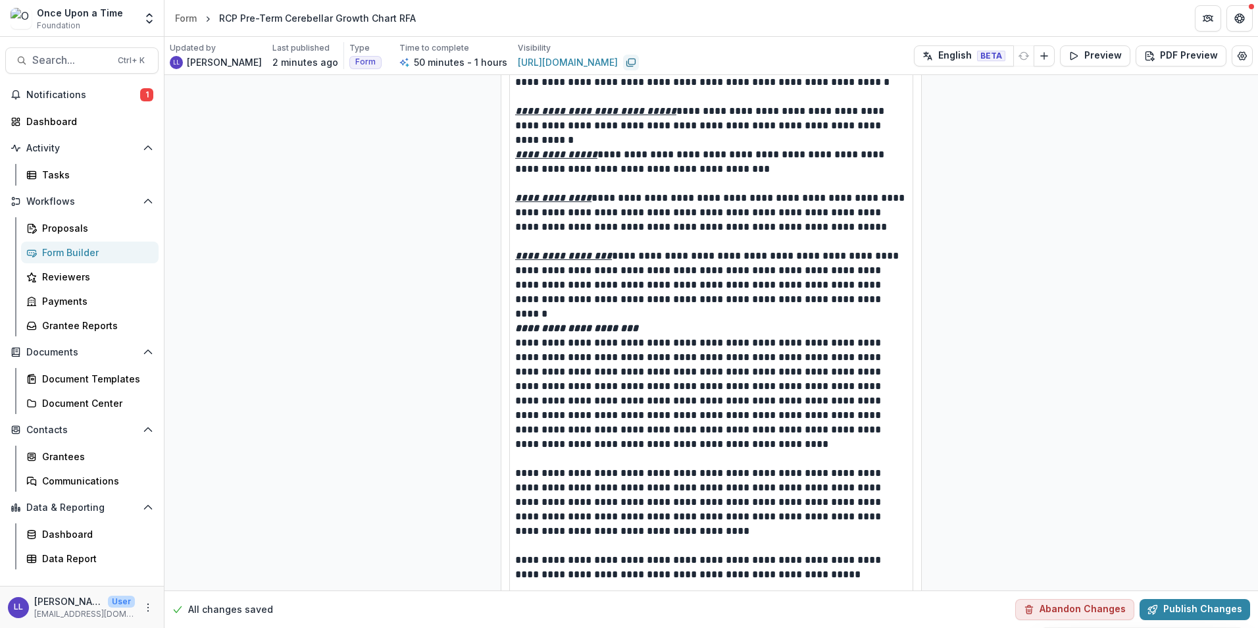
scroll to position [1513, 0]
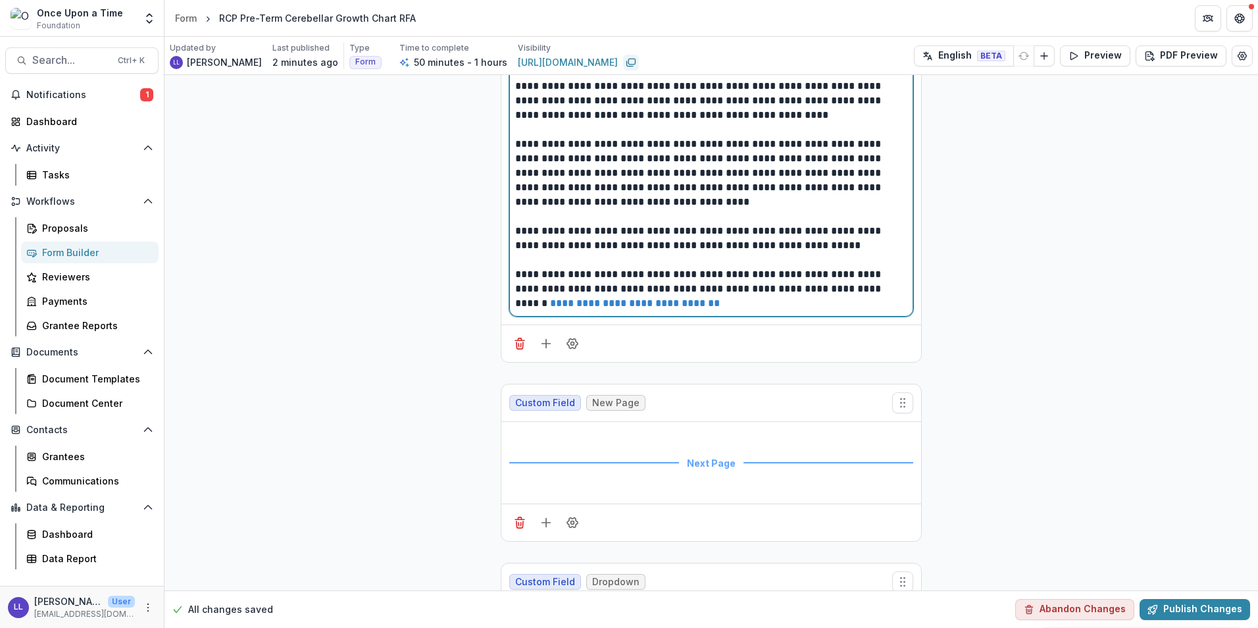
click at [747, 237] on p "**********" at bounding box center [711, 238] width 392 height 29
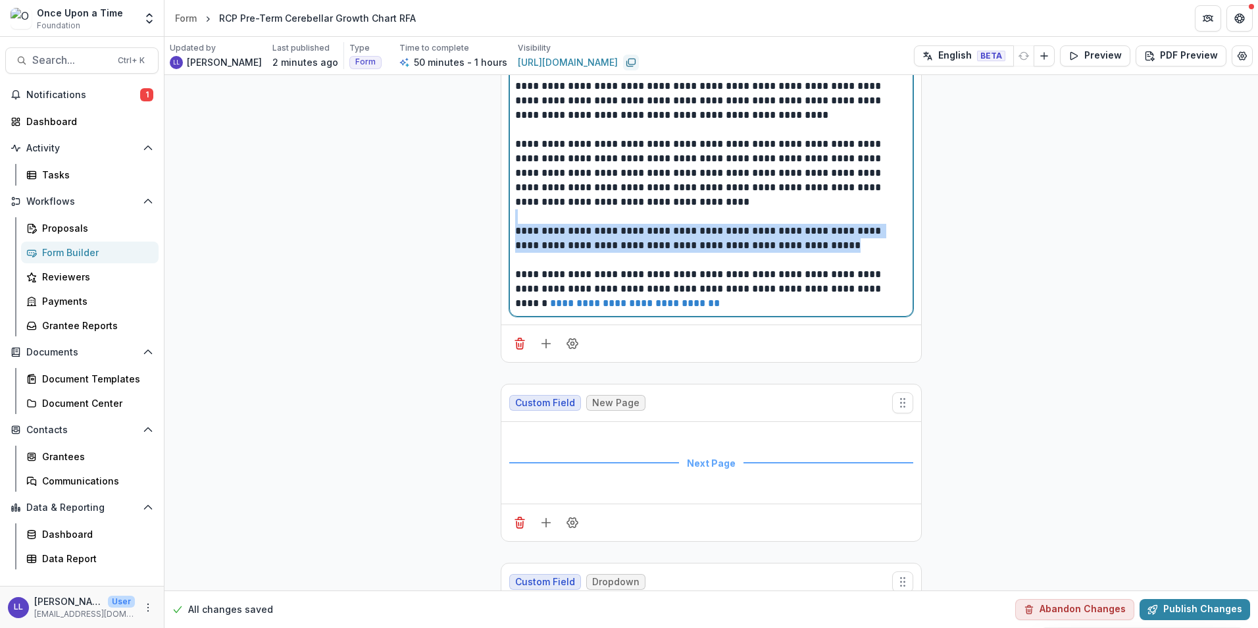
drag, startPoint x: 809, startPoint y: 248, endPoint x: 514, endPoint y: 216, distance: 296.5
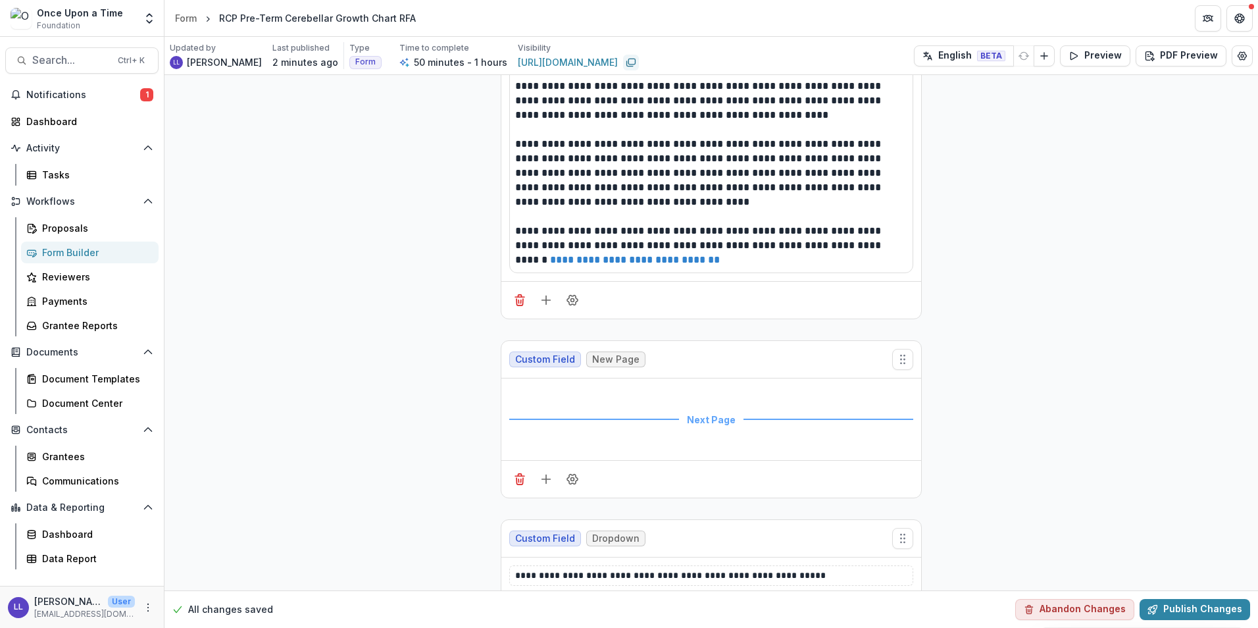
click at [1153, 606] on icon "button" at bounding box center [1153, 608] width 7 height 7
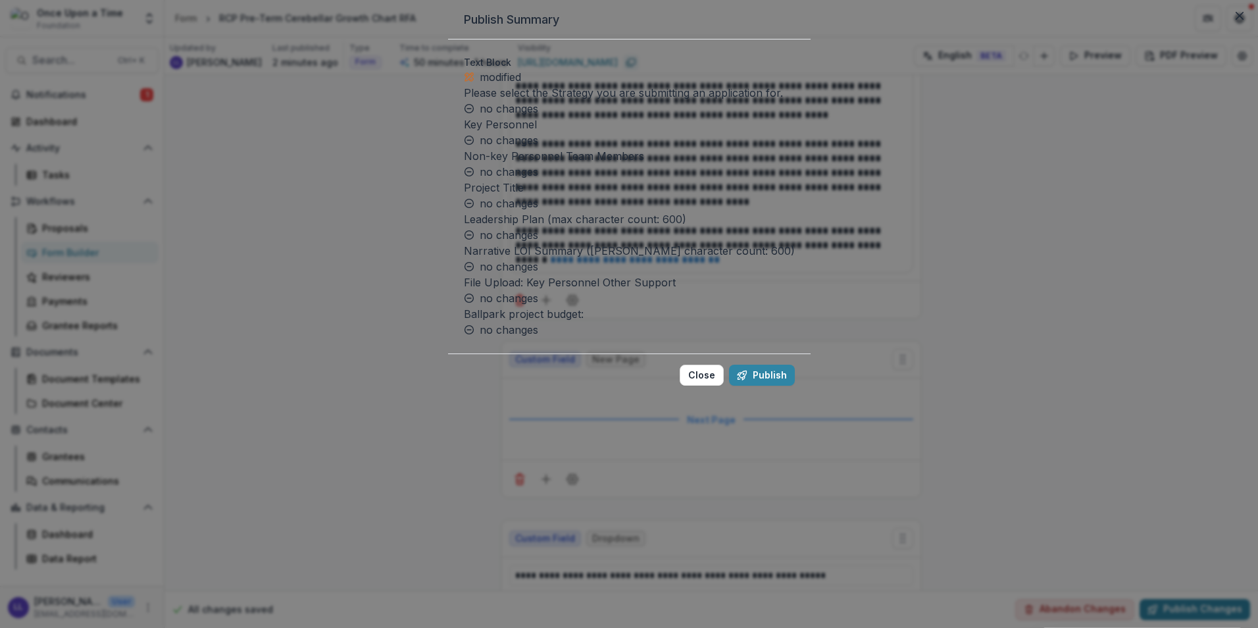
scroll to position [143, 0]
click at [729, 386] on button "Publish" at bounding box center [762, 374] width 66 height 21
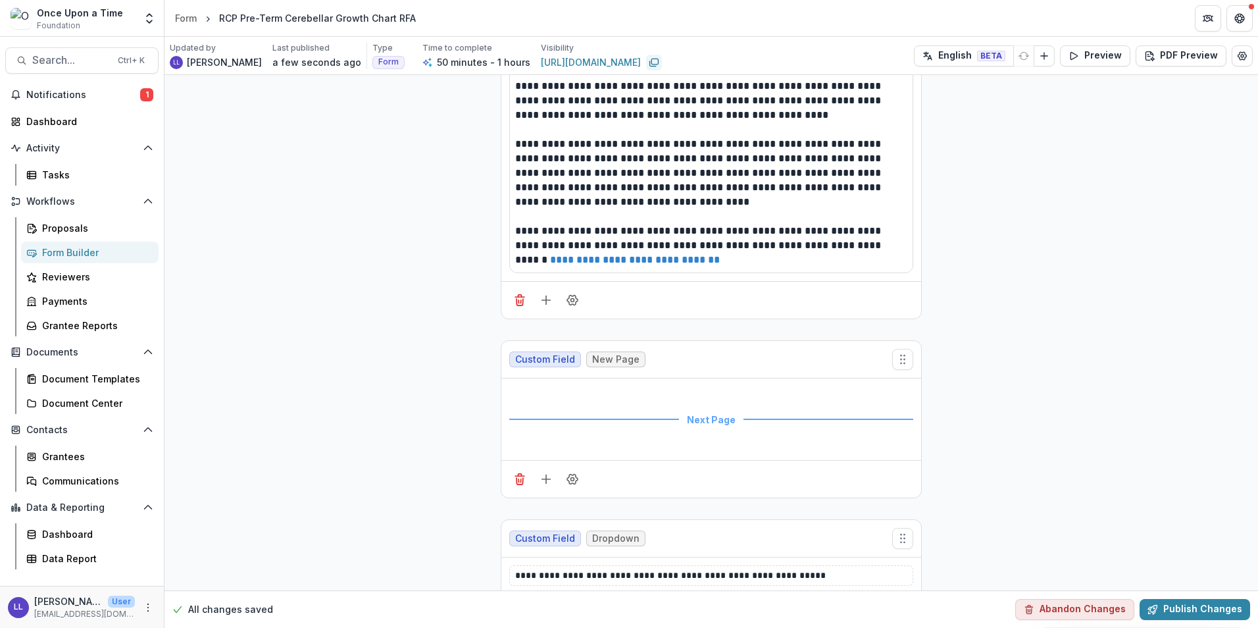
scroll to position [0, 0]
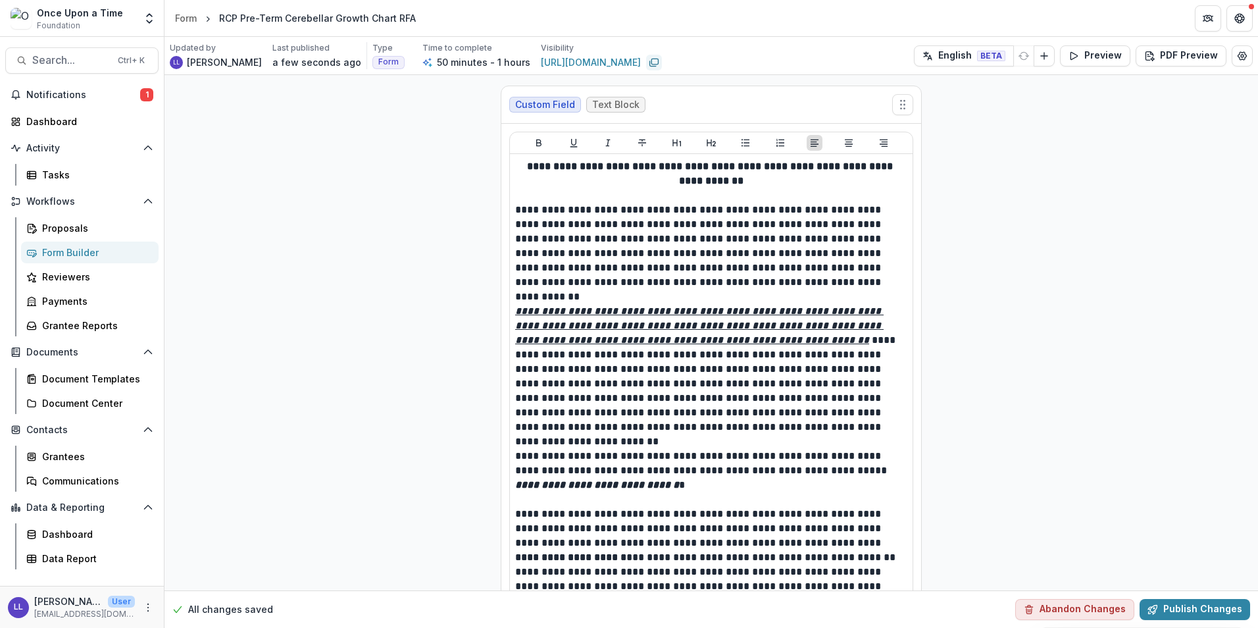
drag, startPoint x: 384, startPoint y: 150, endPoint x: 332, endPoint y: -48, distance: 204.6
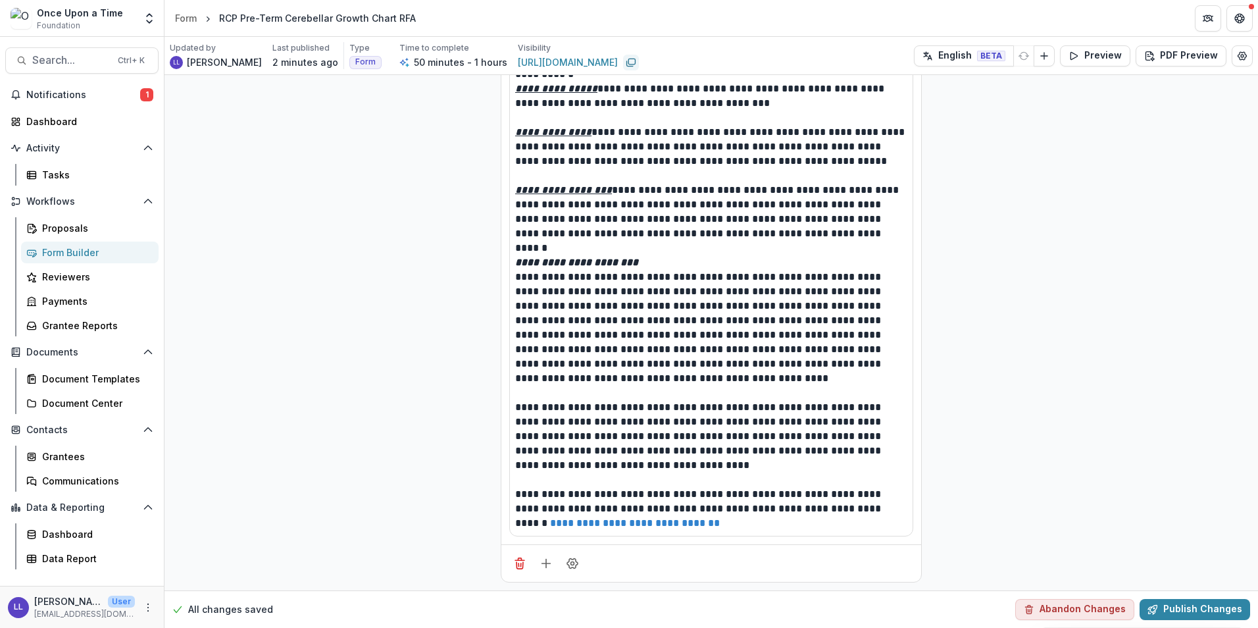
scroll to position [1316, 0]
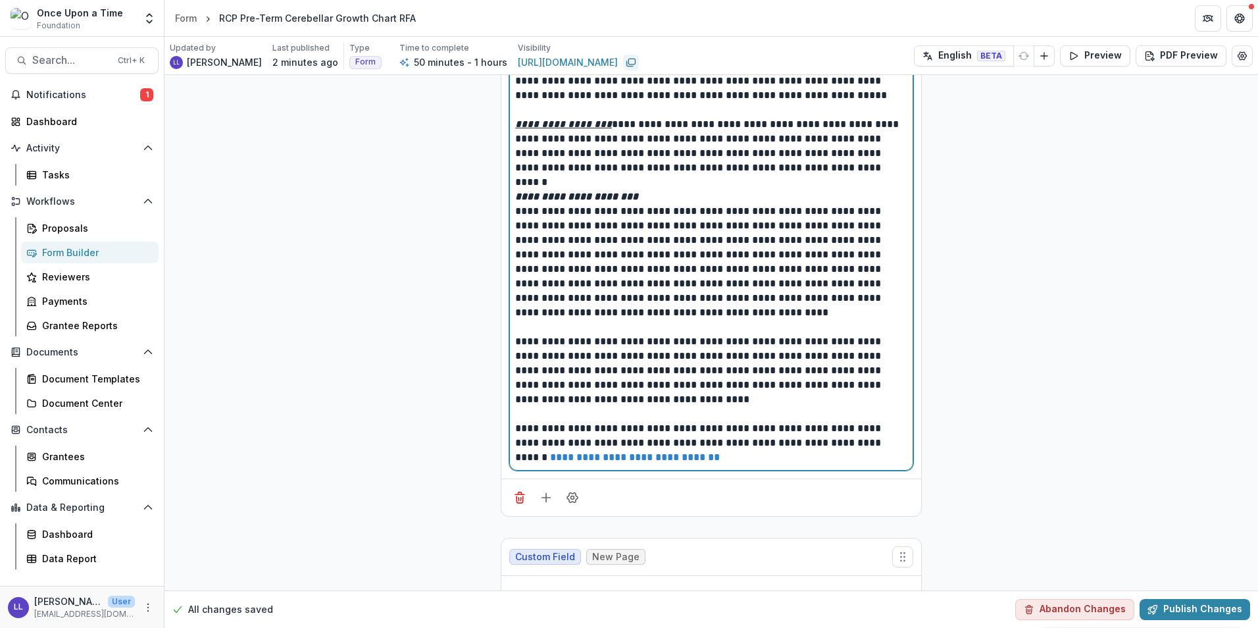
click at [616, 338] on p "**********" at bounding box center [711, 370] width 392 height 72
click at [582, 224] on p "**********" at bounding box center [711, 262] width 392 height 116
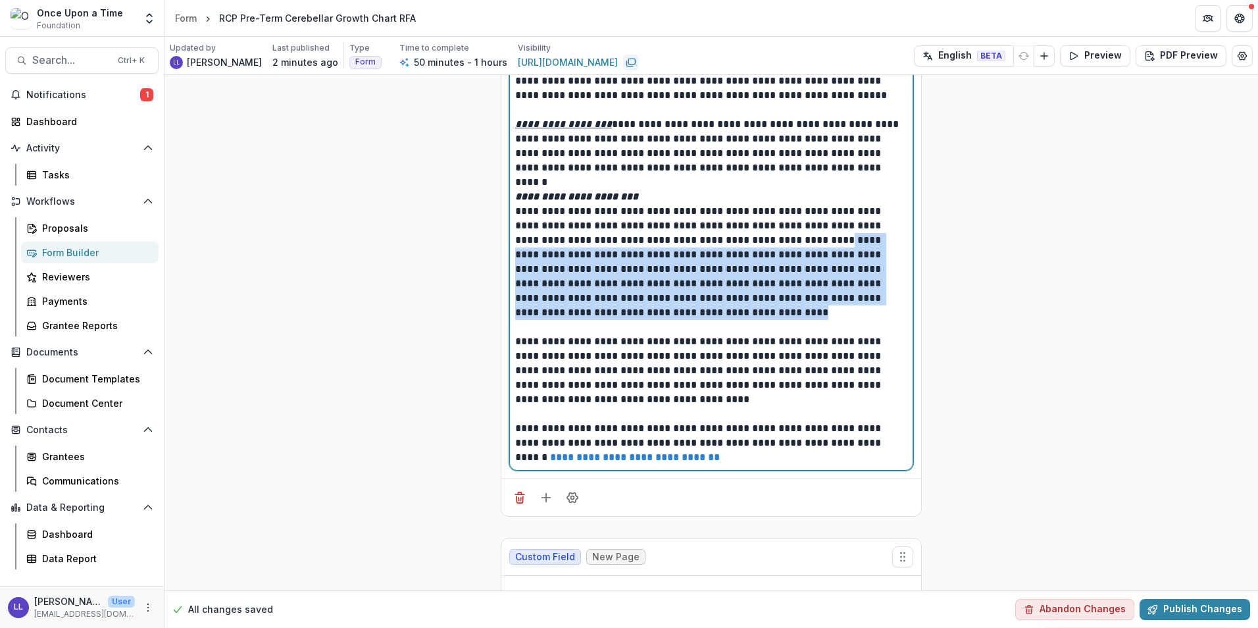
drag, startPoint x: 766, startPoint y: 239, endPoint x: 725, endPoint y: 305, distance: 77.8
click at [725, 305] on p "**********" at bounding box center [711, 262] width 392 height 116
copy p "**********"
click at [686, 284] on p "**********" at bounding box center [711, 262] width 392 height 116
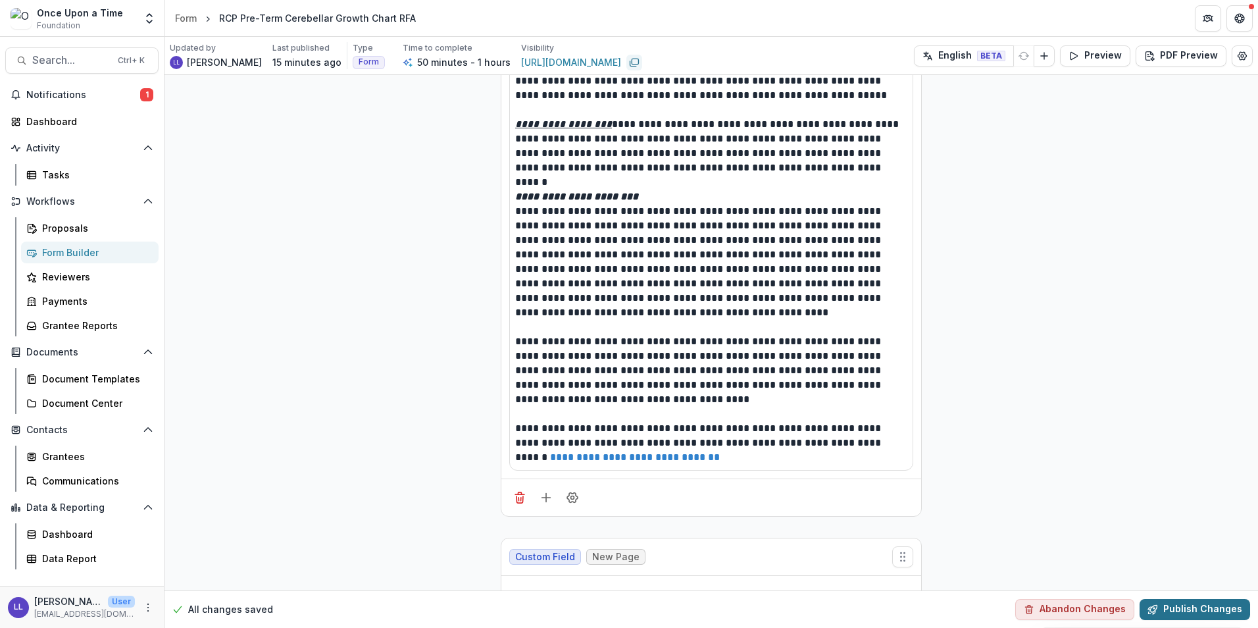
click at [1211, 603] on button "Publish Changes" at bounding box center [1195, 609] width 111 height 21
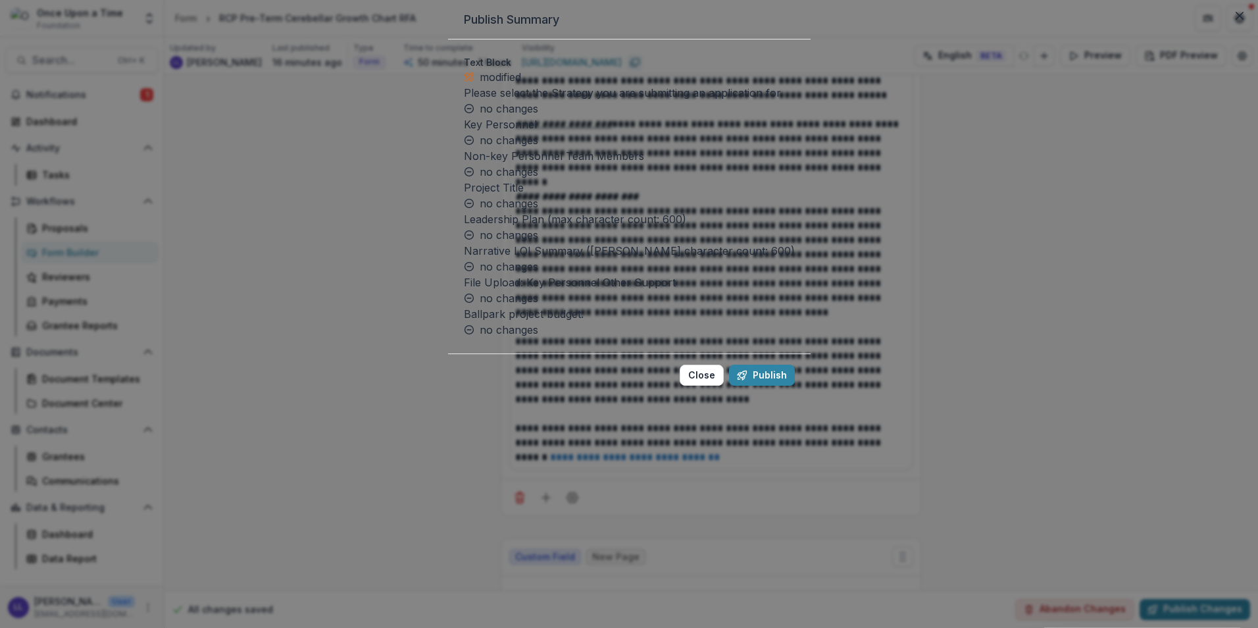
scroll to position [143, 0]
click at [729, 386] on button "Publish" at bounding box center [762, 374] width 66 height 21
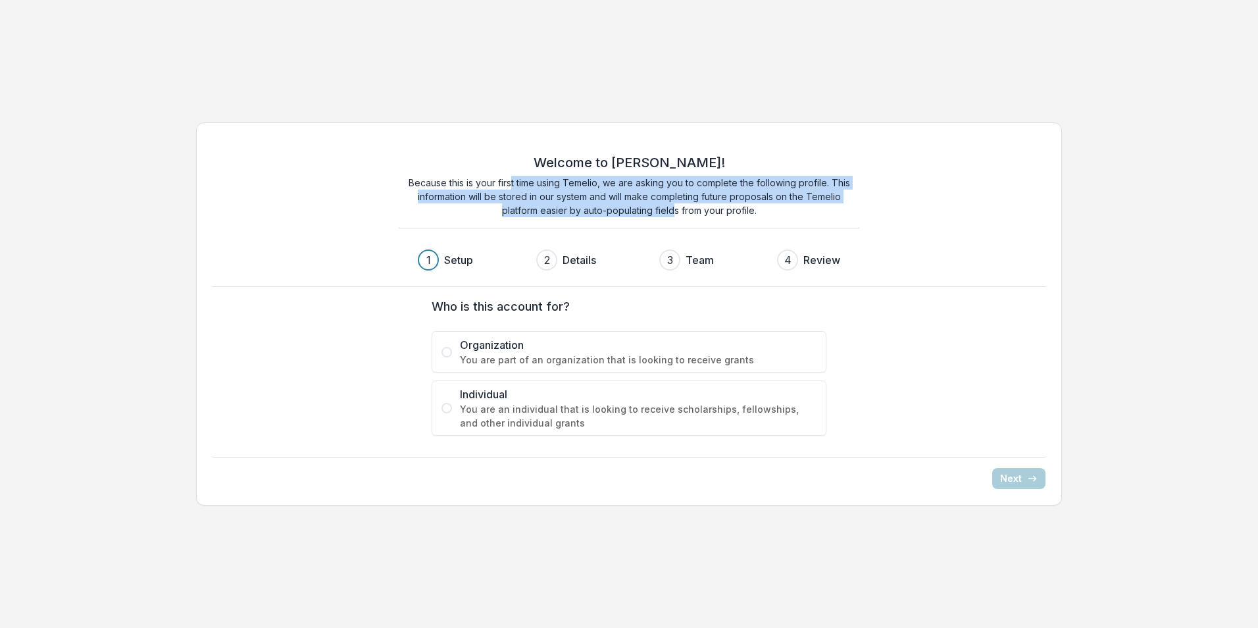
drag, startPoint x: 511, startPoint y: 184, endPoint x: 681, endPoint y: 209, distance: 172.1
click at [680, 209] on p "Because this is your first time using Temelio, we are asking you to complete th…" at bounding box center [629, 196] width 461 height 41
click at [681, 209] on p "Because this is your first time using Temelio, we are asking you to complete th…" at bounding box center [629, 196] width 461 height 41
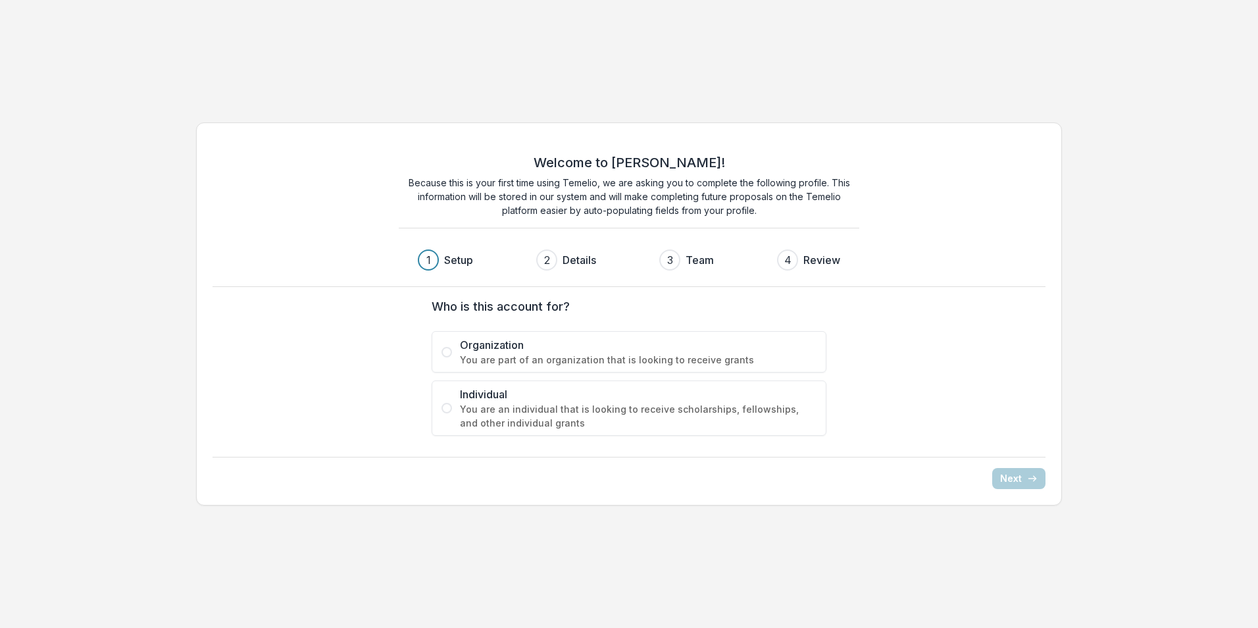
click at [526, 355] on span "You are part of an organization that is looking to receive grants" at bounding box center [638, 360] width 357 height 14
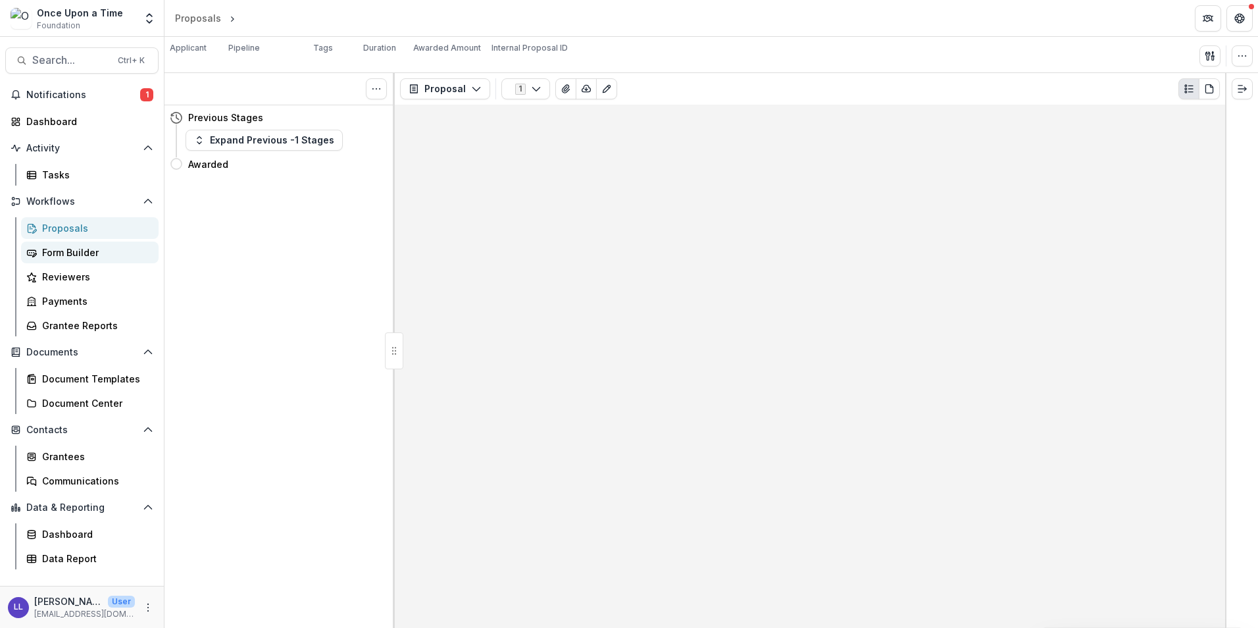
click at [63, 254] on div "Form Builder" at bounding box center [95, 252] width 106 height 14
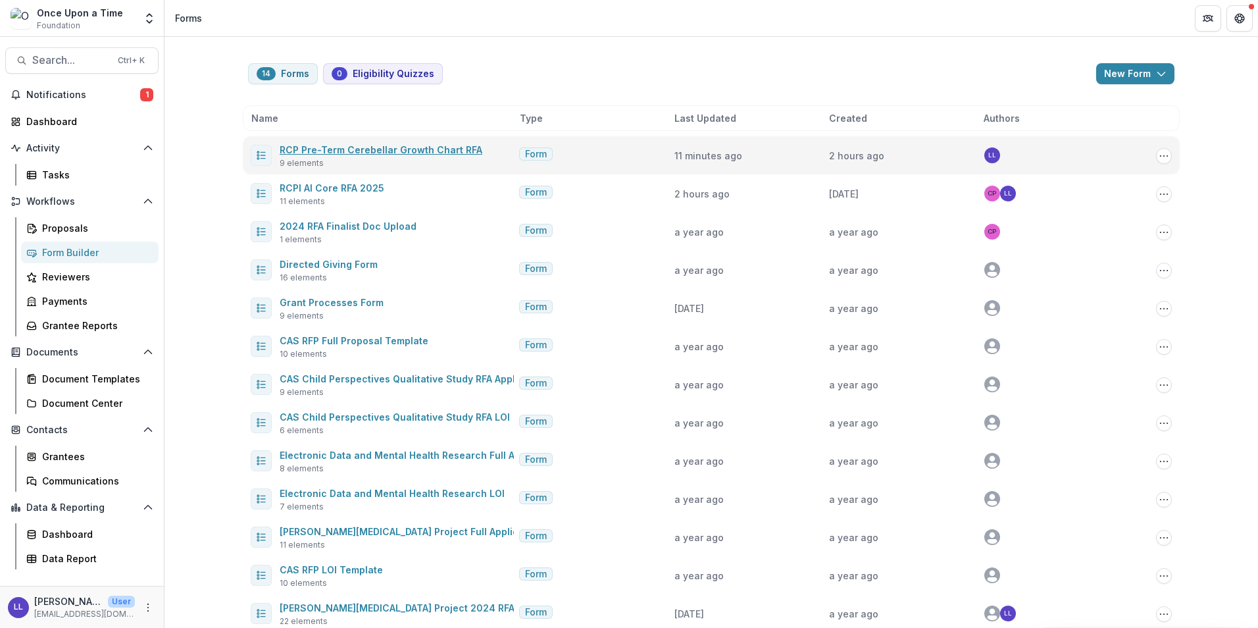
click at [357, 152] on link "RCP Pre-Term Cerebellar Growth Chart RFA" at bounding box center [381, 149] width 203 height 11
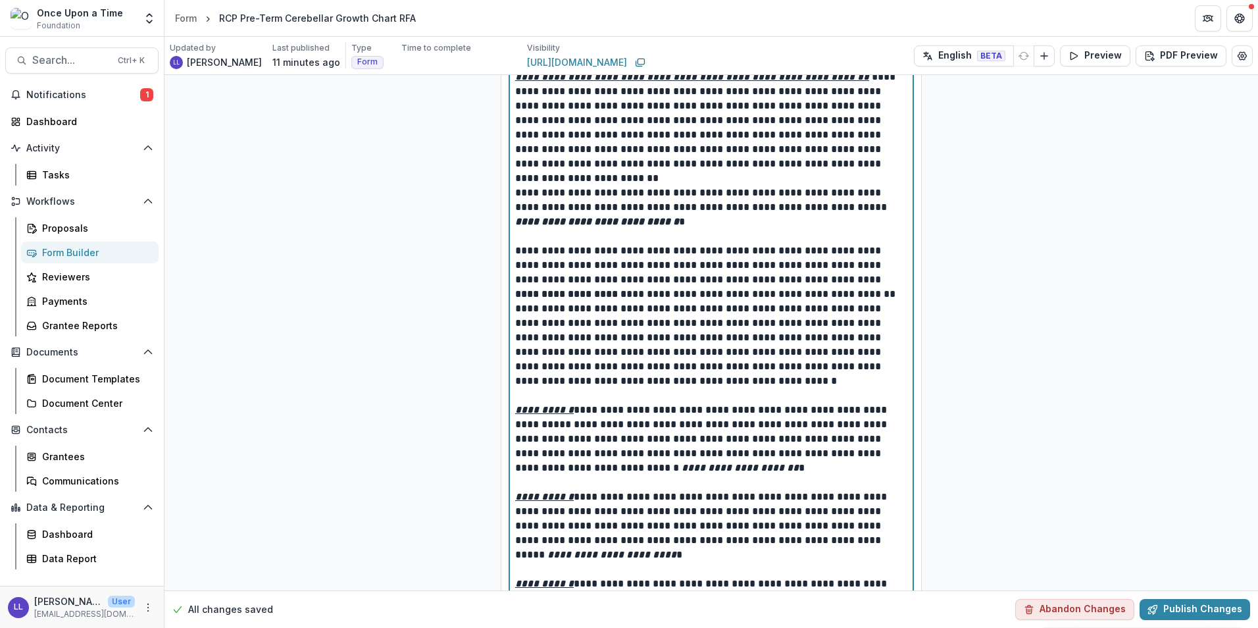
scroll to position [120, 0]
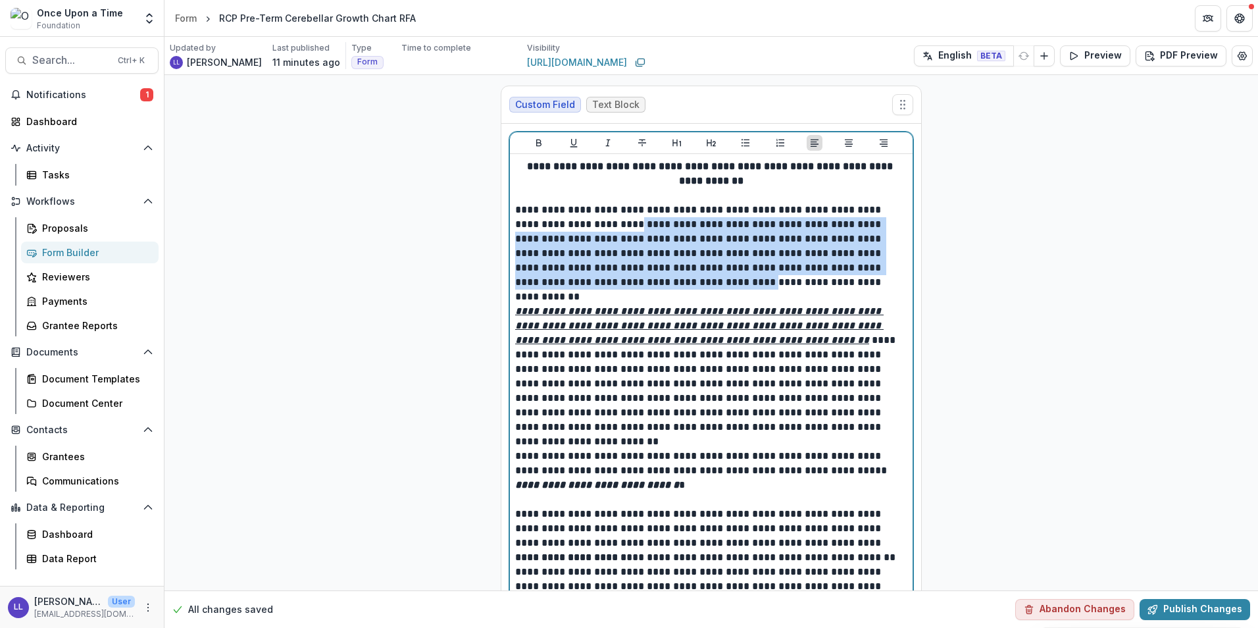
drag, startPoint x: 595, startPoint y: 226, endPoint x: 626, endPoint y: 294, distance: 75.1
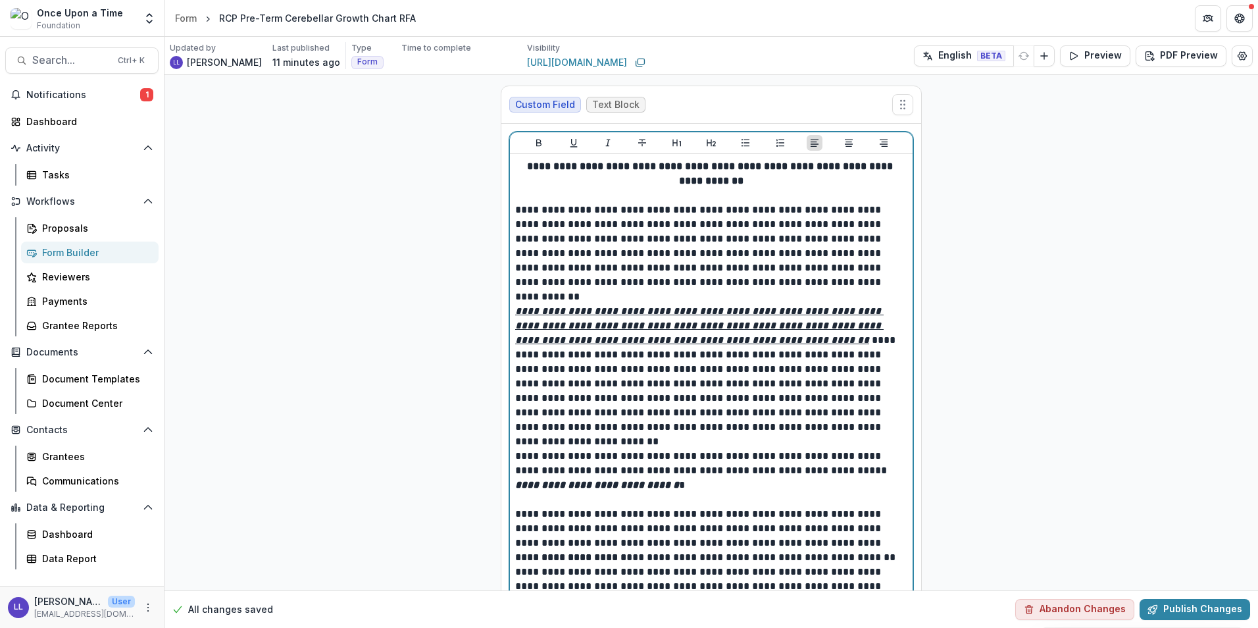
click at [601, 364] on p "**********" at bounding box center [711, 369] width 392 height 130
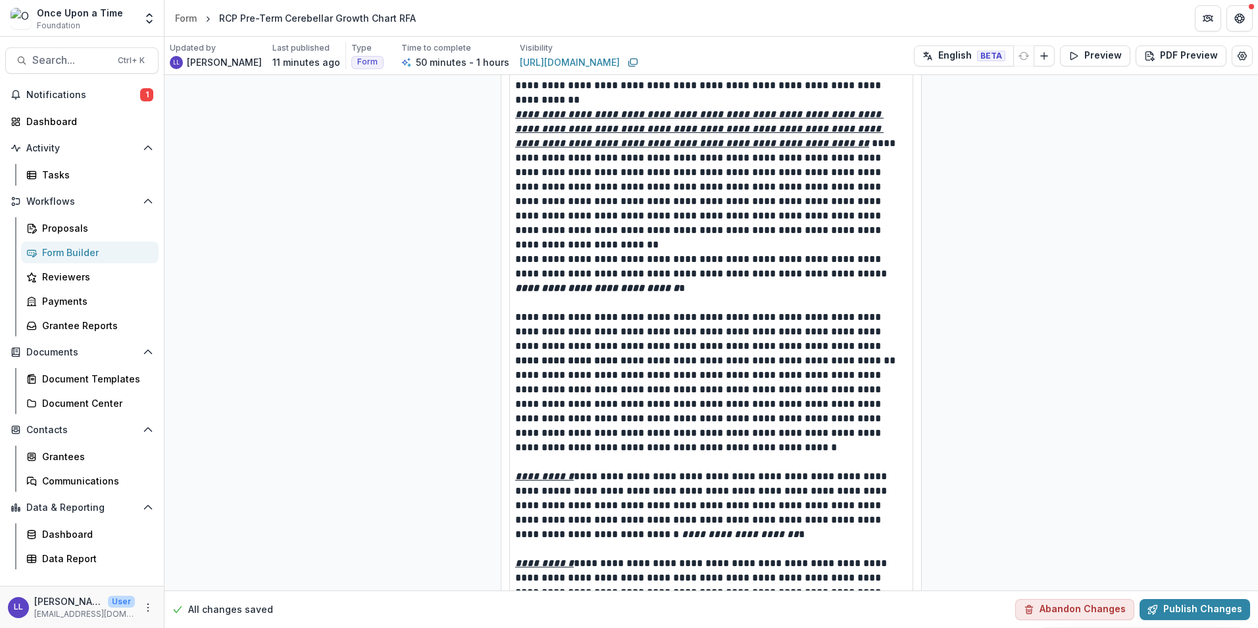
scroll to position [197, 0]
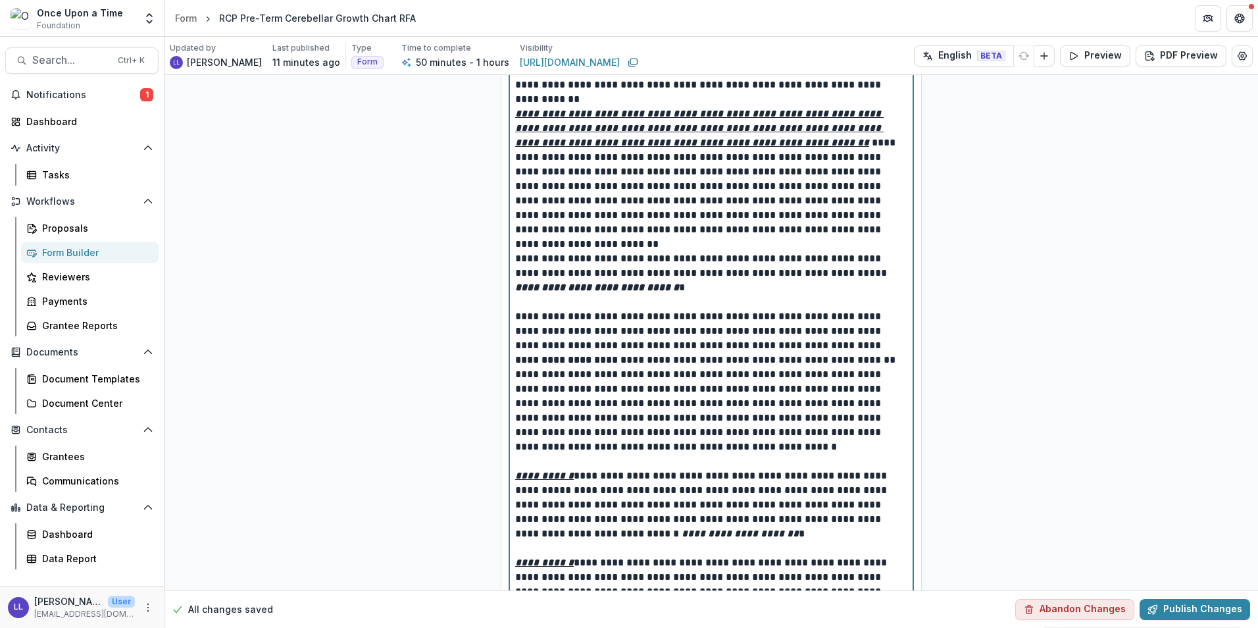
click at [573, 363] on p "**********" at bounding box center [711, 403] width 392 height 101
click at [549, 395] on p "**********" at bounding box center [711, 403] width 392 height 101
click at [561, 408] on p "**********" at bounding box center [711, 403] width 392 height 101
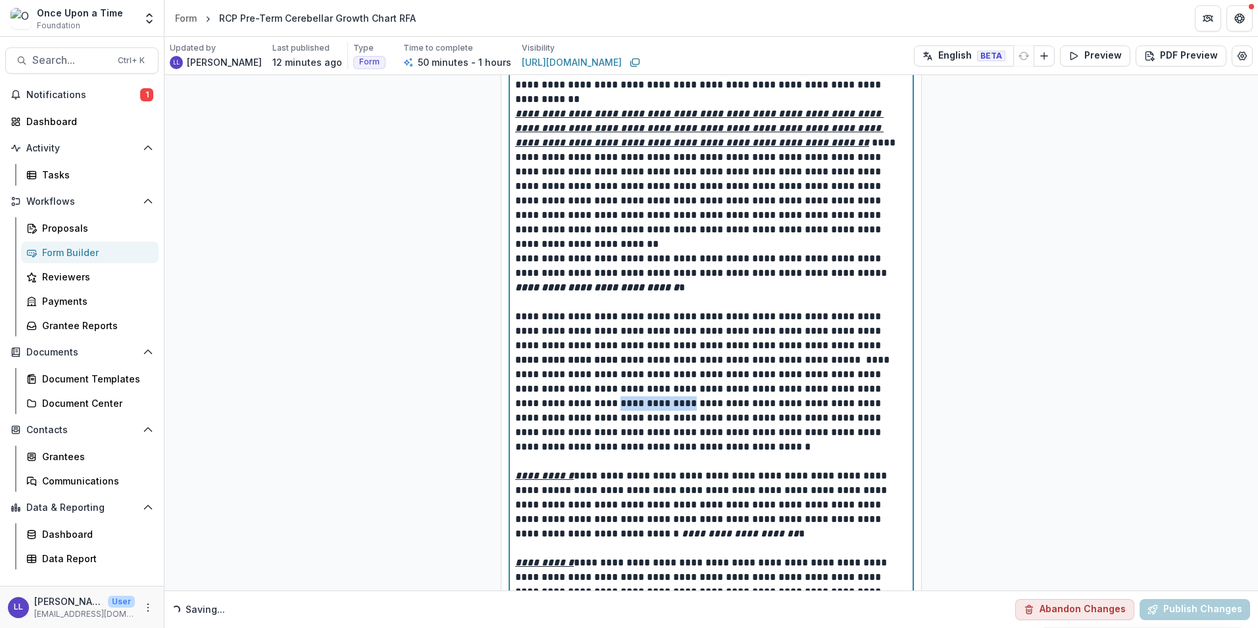
click at [561, 408] on p "**********" at bounding box center [711, 403] width 392 height 101
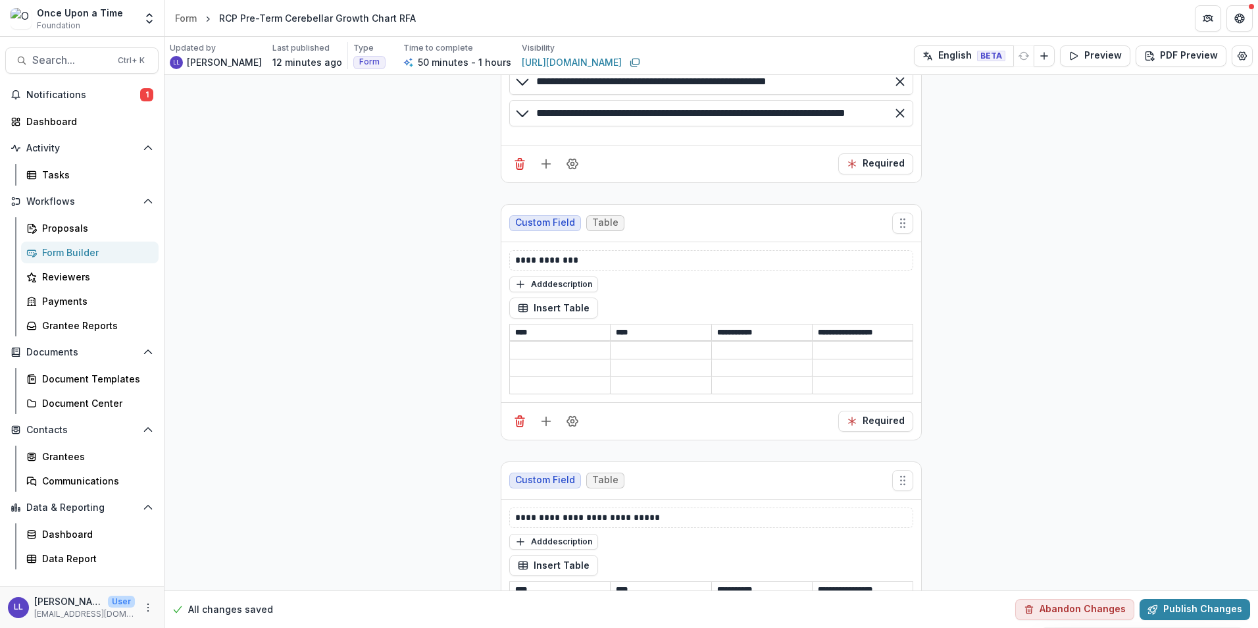
scroll to position [0, 0]
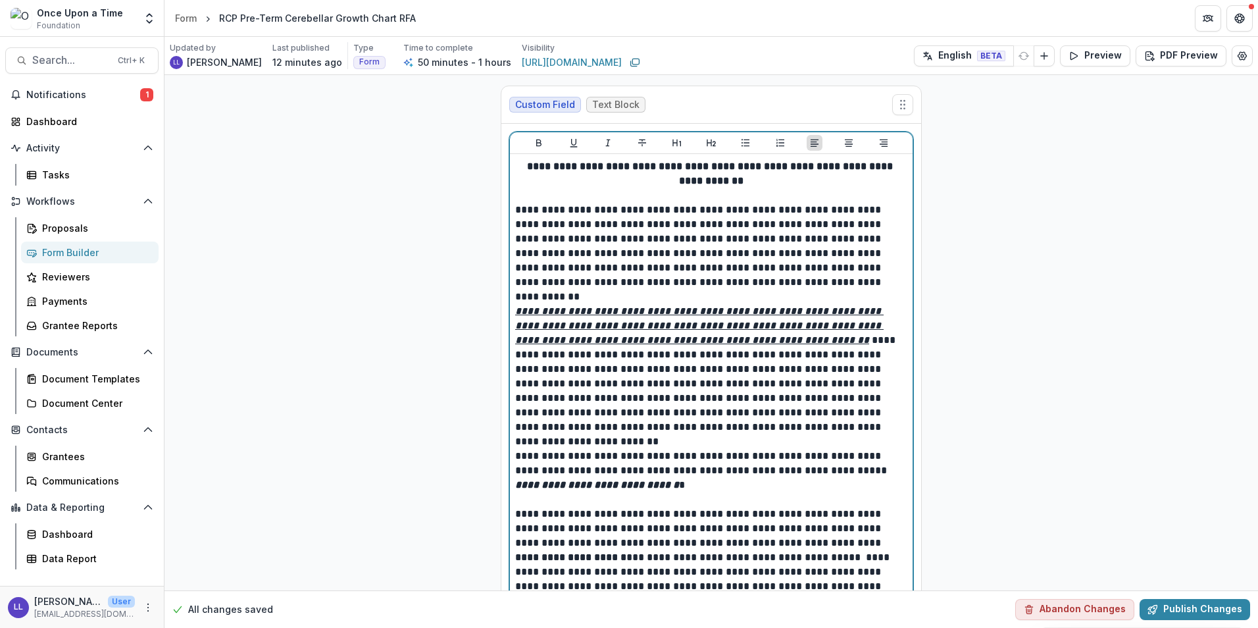
drag, startPoint x: 772, startPoint y: 269, endPoint x: 764, endPoint y: 270, distance: 7.3
click at [770, 270] on p "**********" at bounding box center [711, 246] width 392 height 87
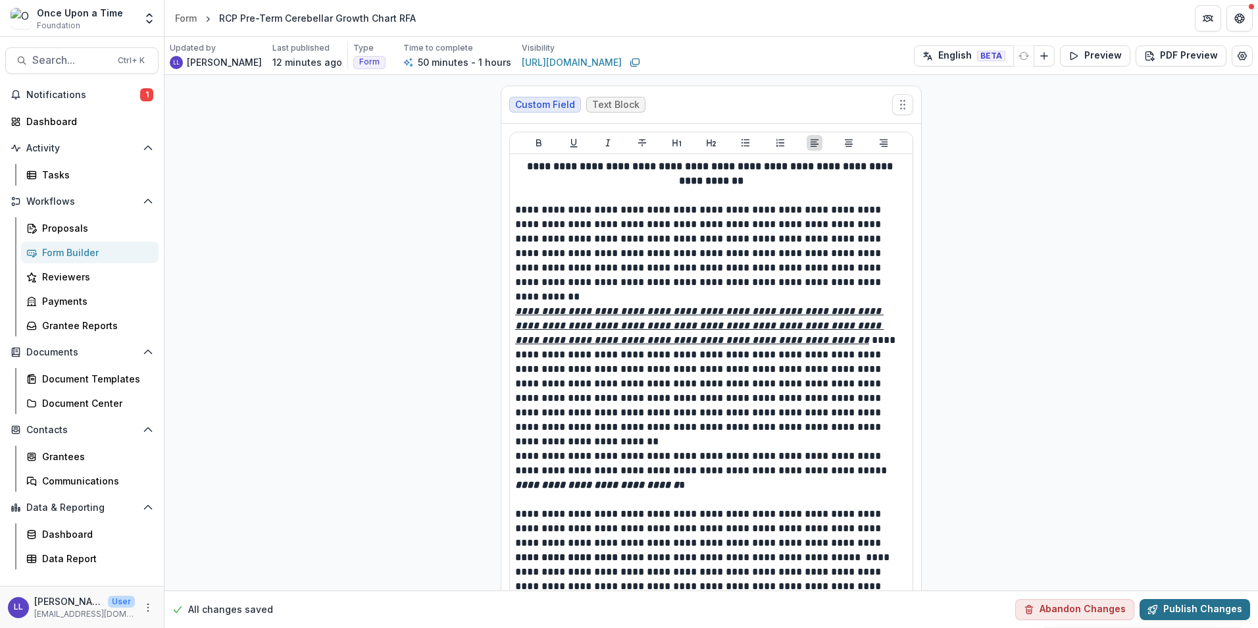
click at [1198, 603] on button "Publish Changes" at bounding box center [1195, 609] width 111 height 21
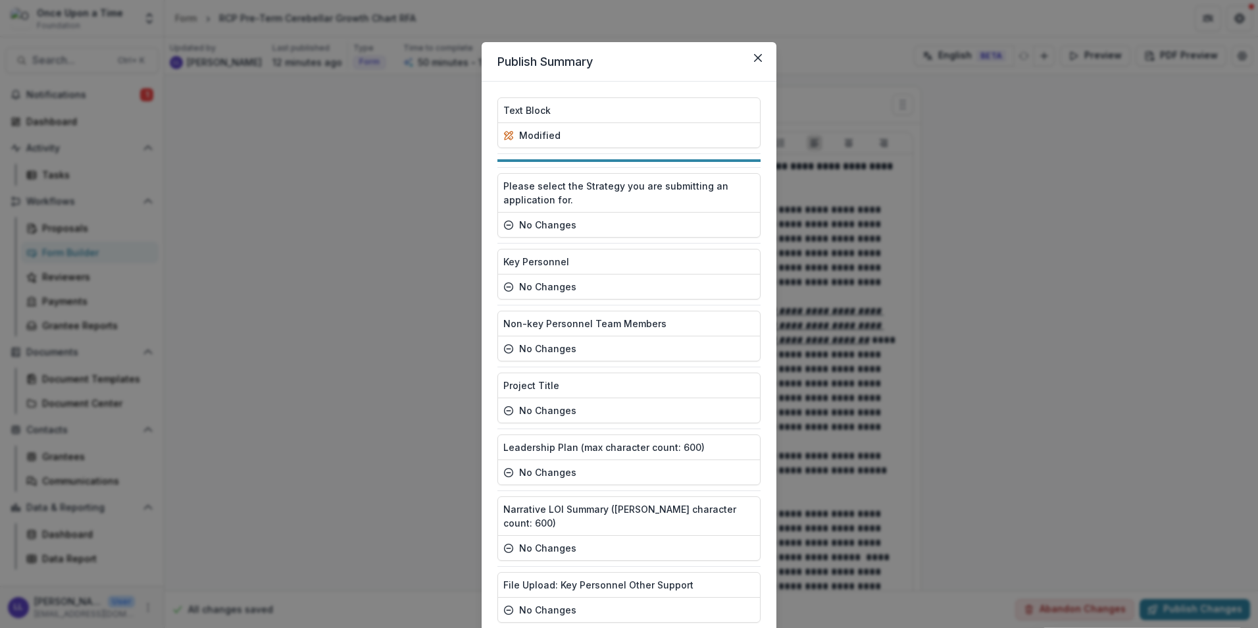
scroll to position [143, 0]
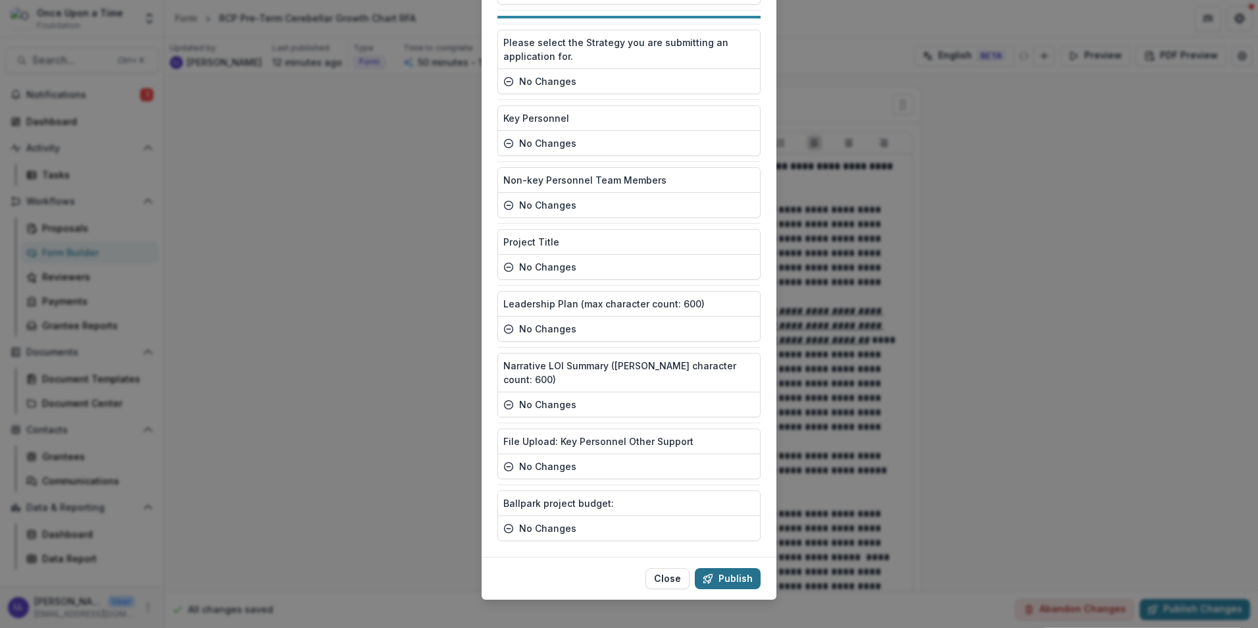
click at [697, 569] on button "Publish" at bounding box center [728, 578] width 66 height 21
